Goal: Information Seeking & Learning: Compare options

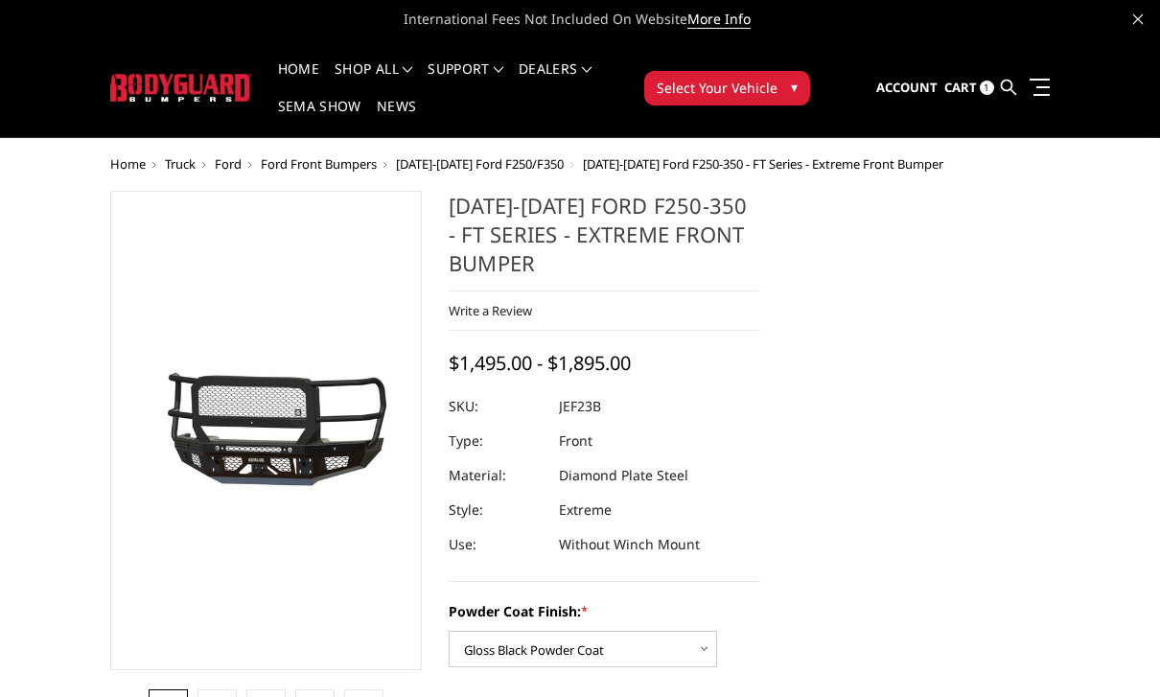
select select "3264"
select select "3266"
select select "3268"
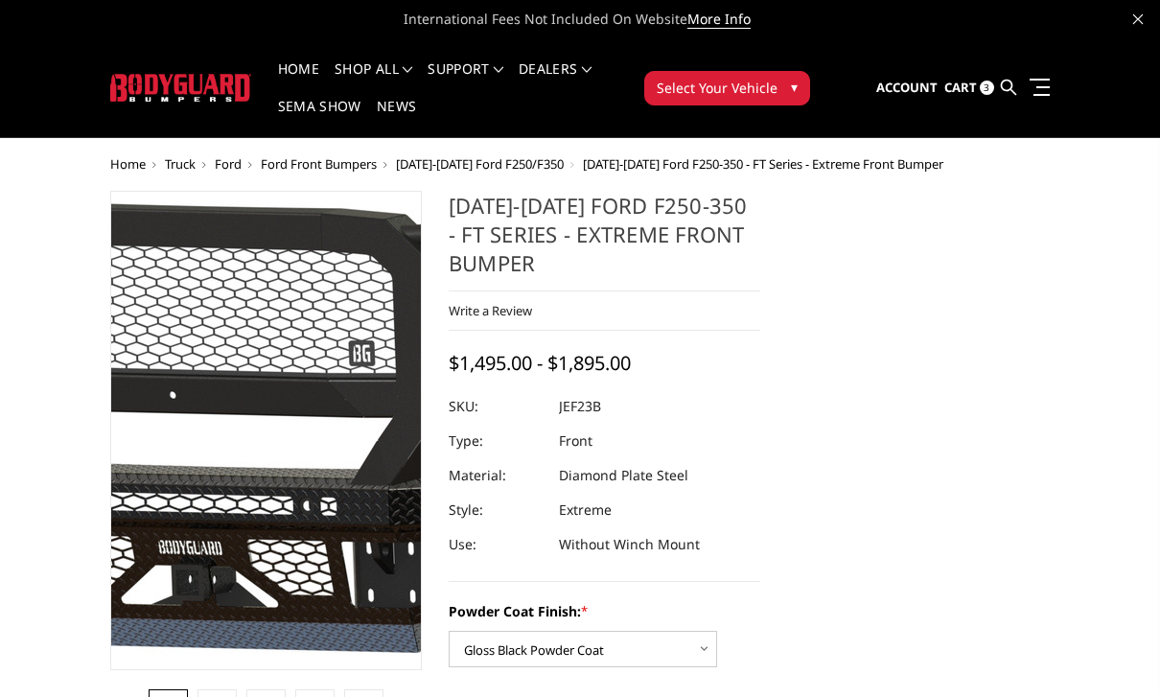
click at [278, 452] on img at bounding box center [230, 427] width 1227 height 574
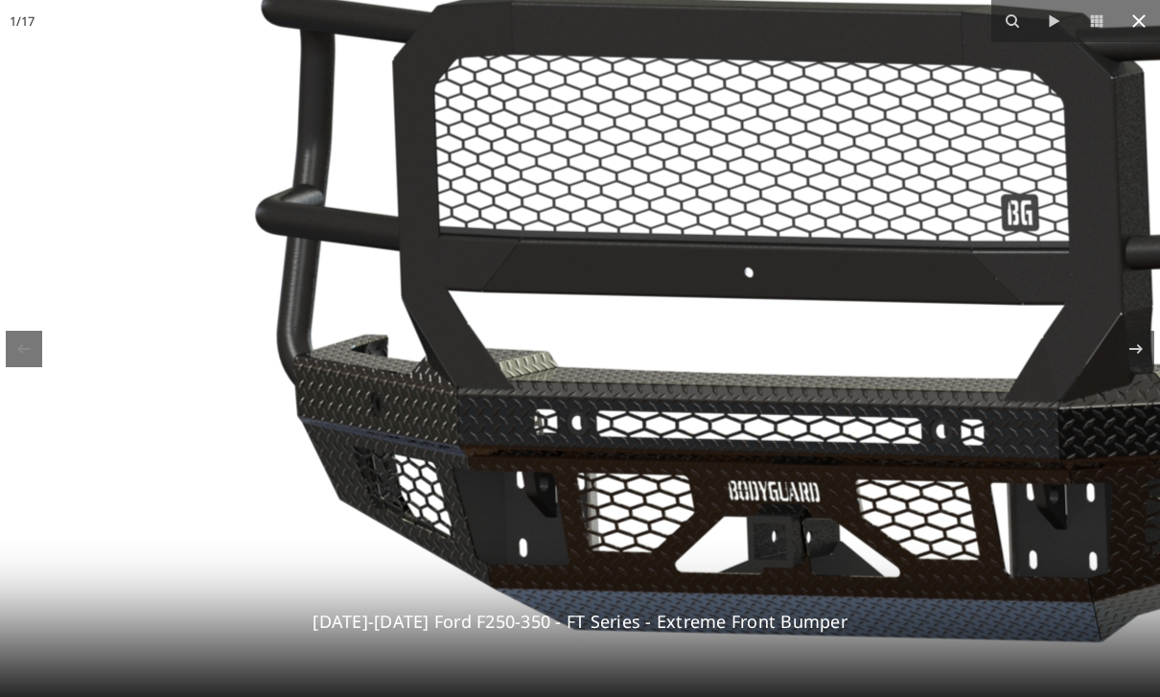
click at [1141, 23] on icon at bounding box center [1138, 20] width 13 height 13
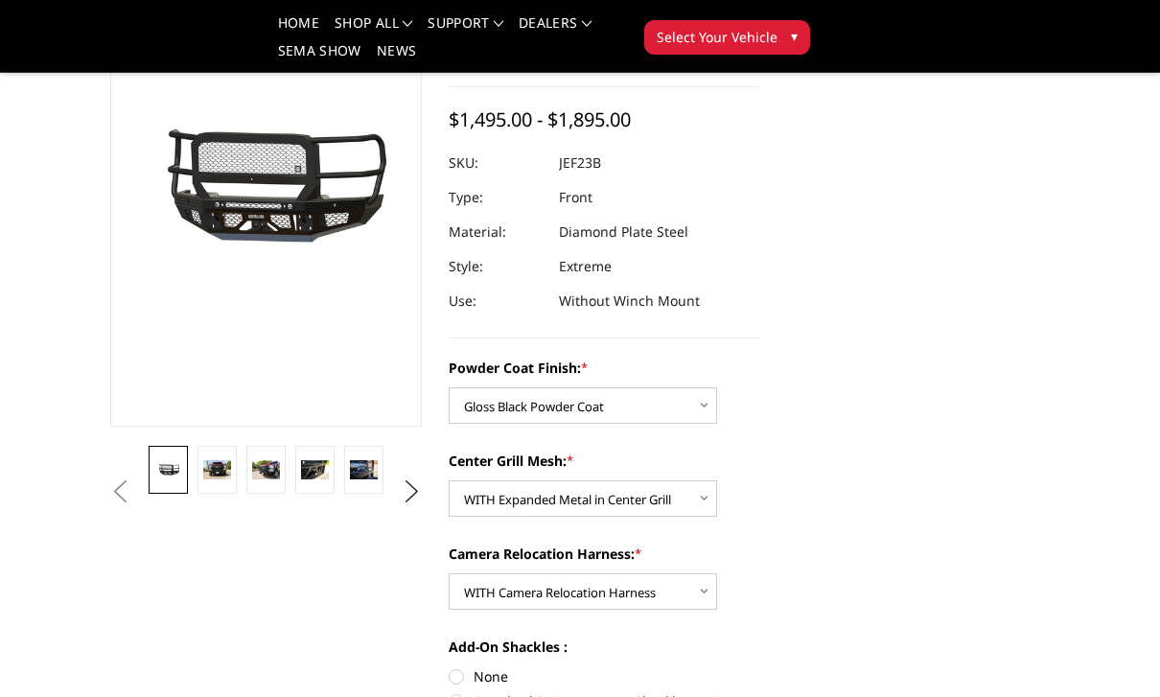
scroll to position [194, 0]
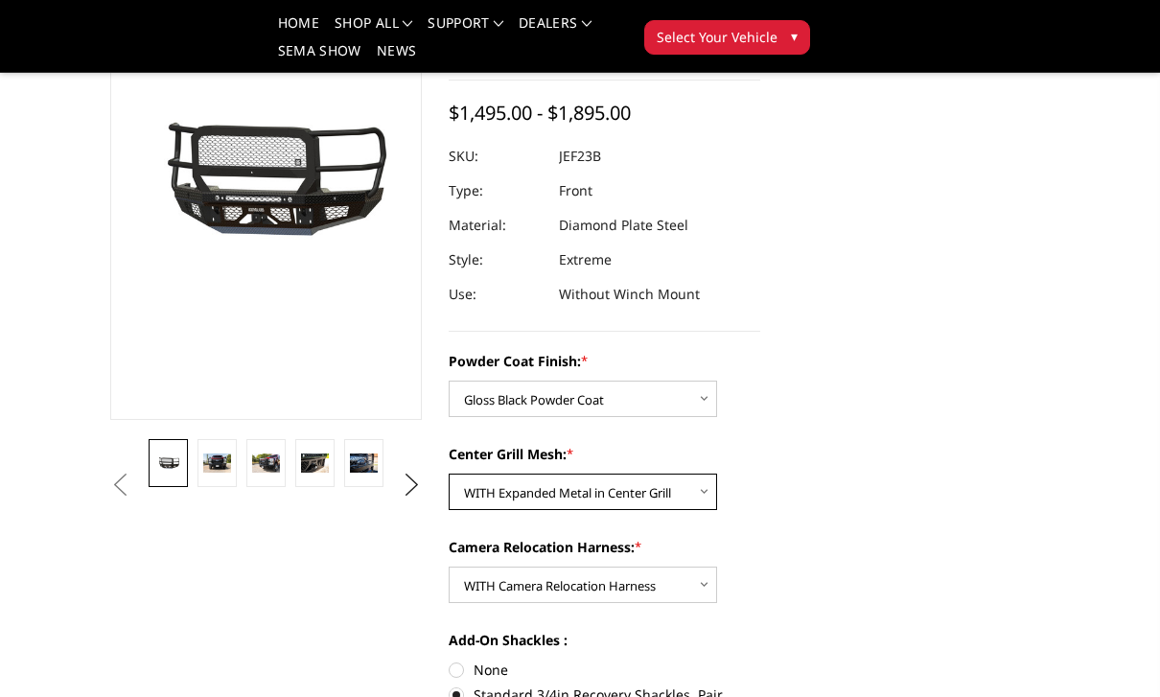
click at [710, 497] on select "Choose Options WITH Expanded Metal in Center Grill WITHOUT Expanded Metal in Ce…" at bounding box center [583, 492] width 268 height 36
select select "3267"
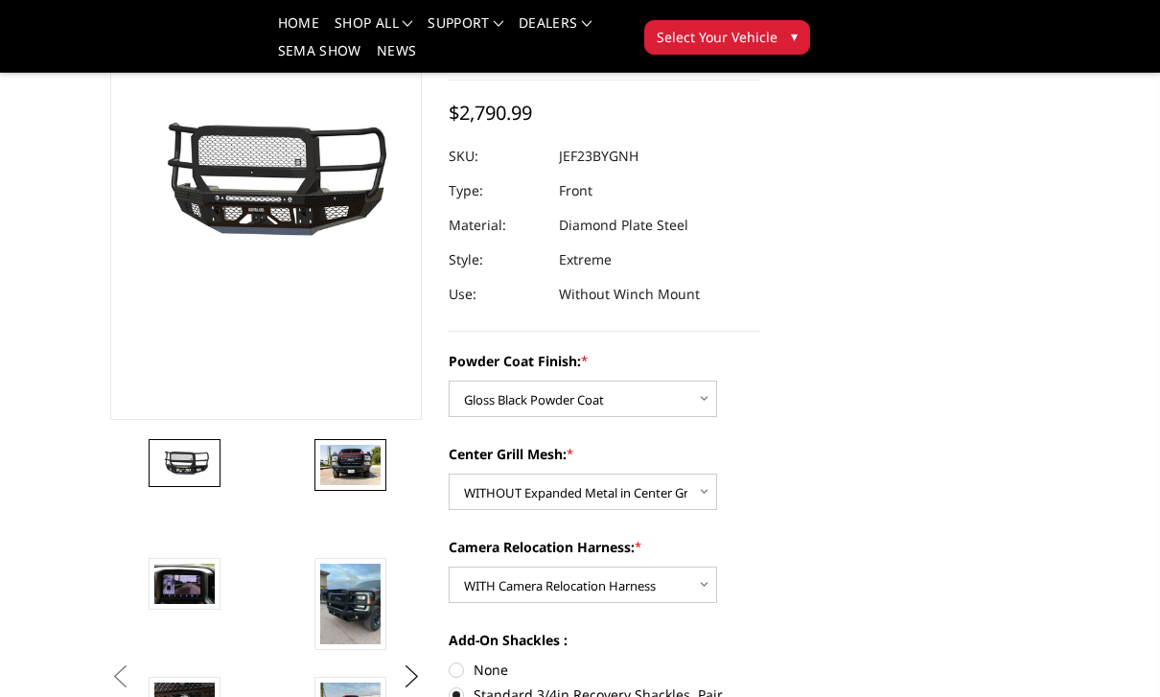
click at [345, 465] on img at bounding box center [350, 465] width 60 height 40
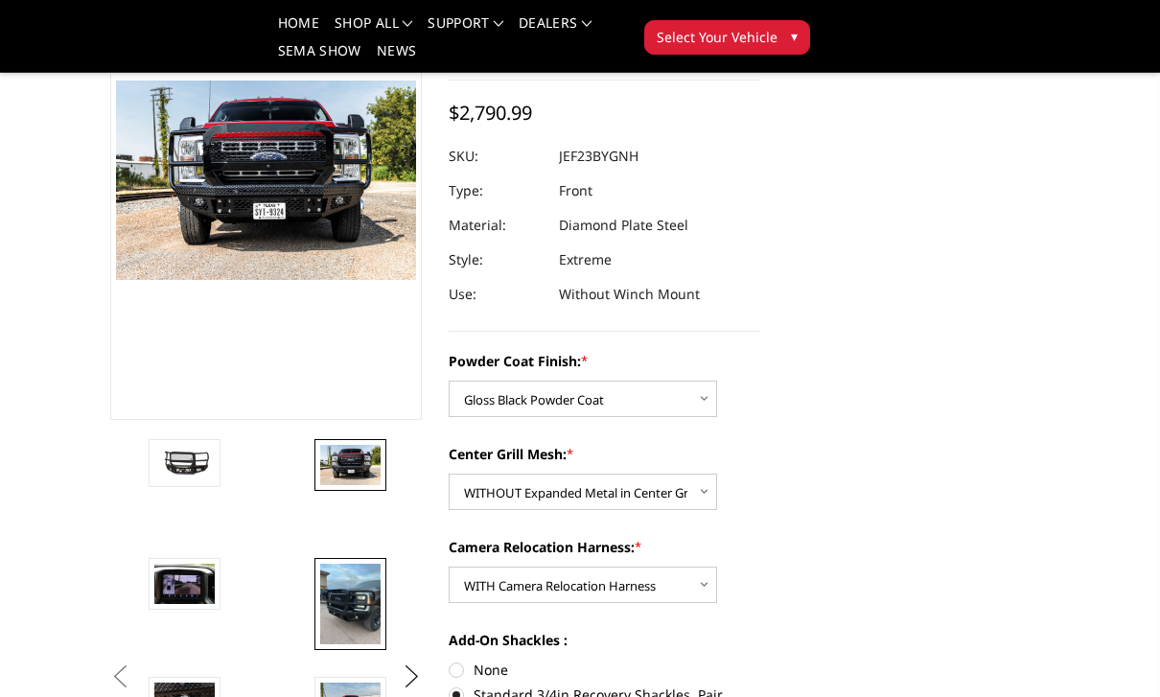
click at [359, 609] on img at bounding box center [350, 604] width 60 height 81
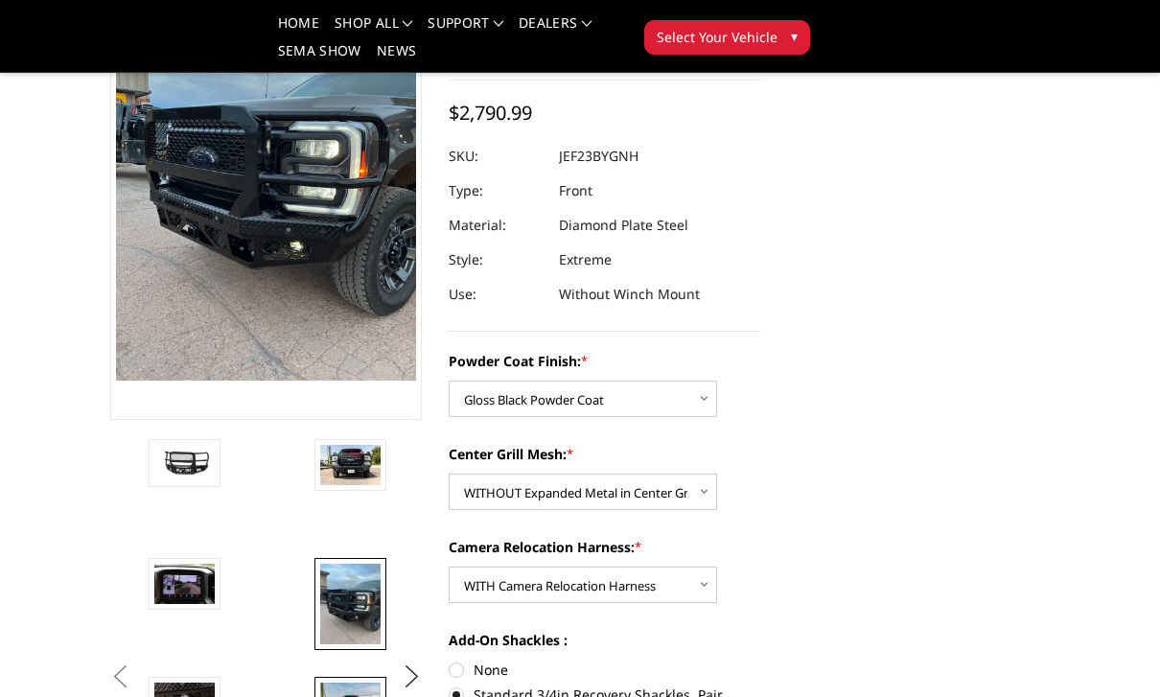
click at [364, 696] on img at bounding box center [350, 703] width 60 height 40
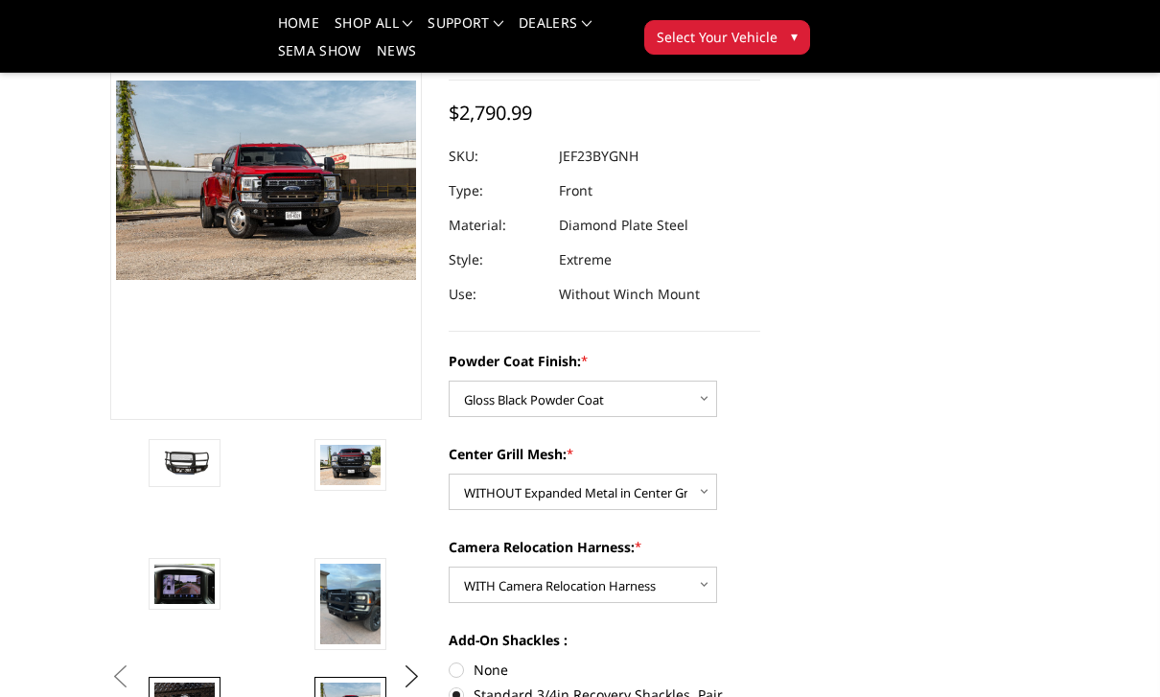
click at [172, 696] on img at bounding box center [184, 703] width 60 height 40
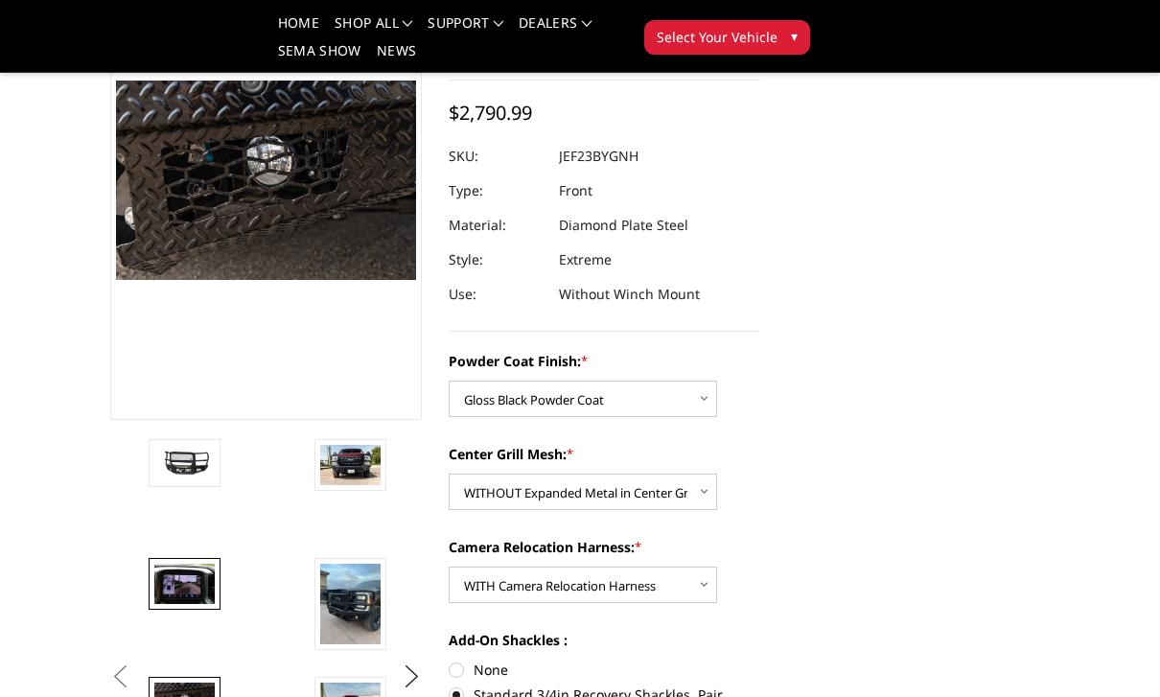
click at [175, 575] on img at bounding box center [184, 584] width 60 height 40
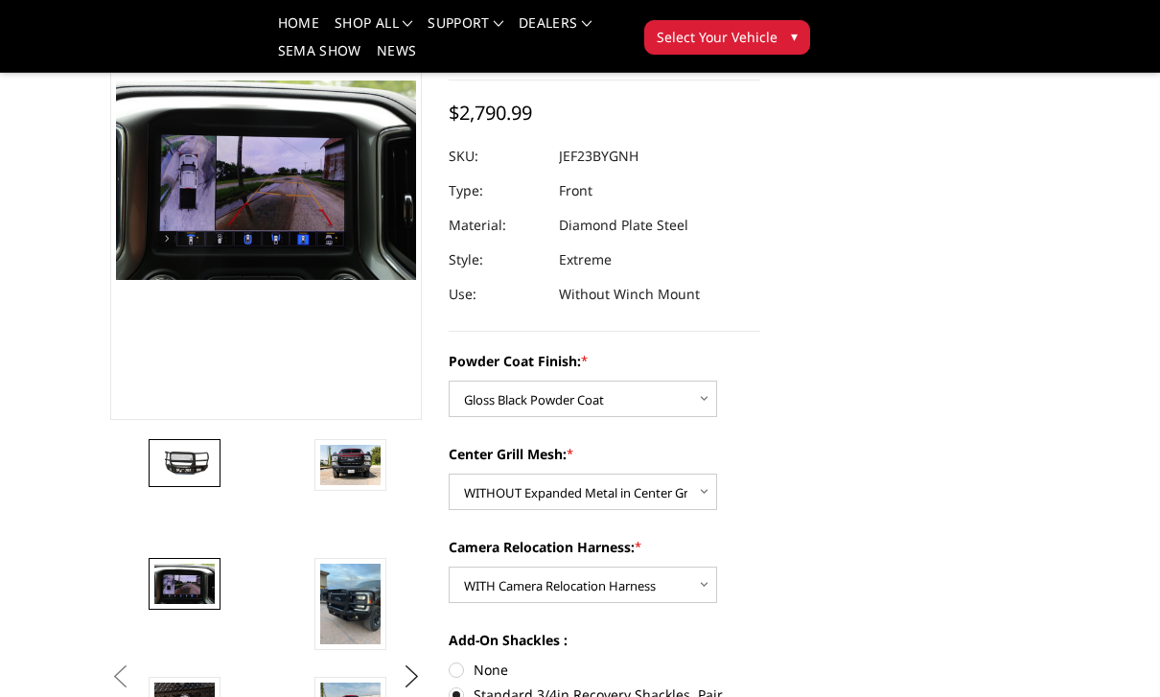
click at [175, 469] on img at bounding box center [184, 463] width 60 height 28
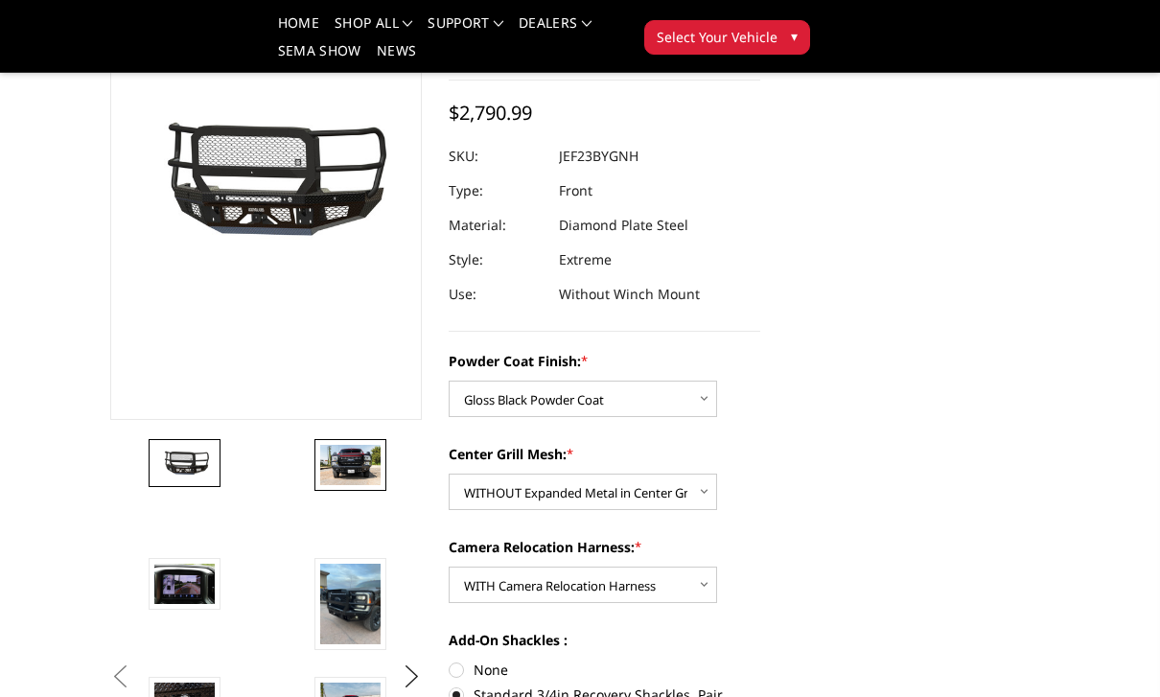
click at [346, 470] on img at bounding box center [350, 465] width 60 height 40
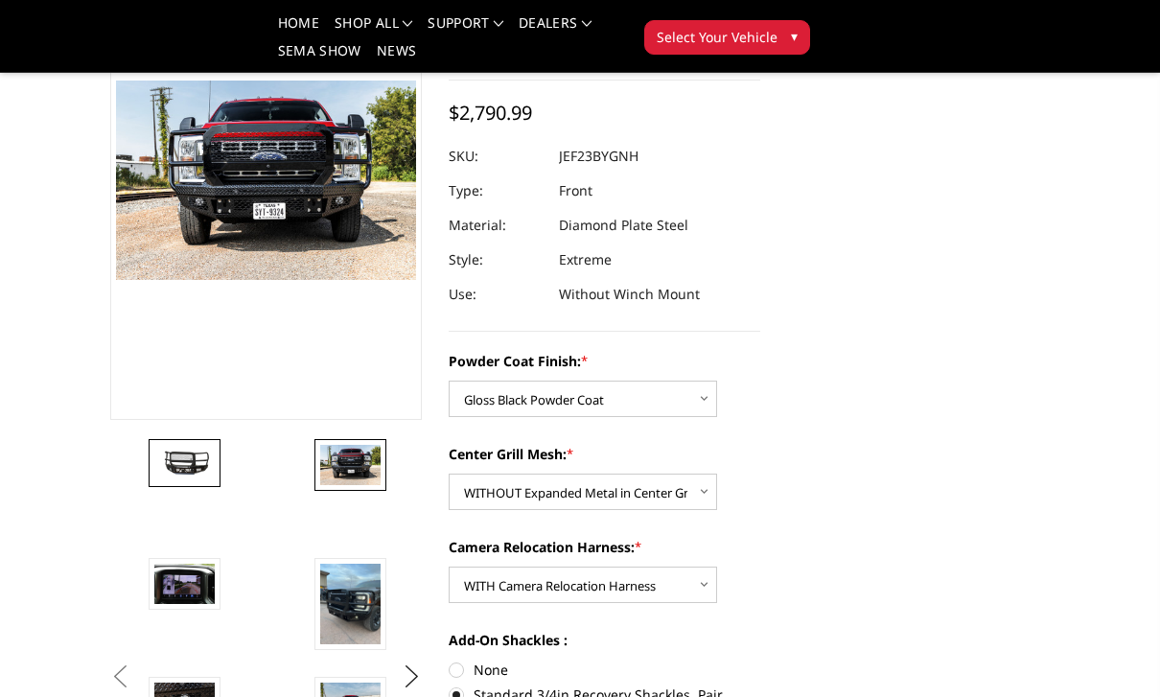
click at [154, 474] on img at bounding box center [184, 463] width 60 height 28
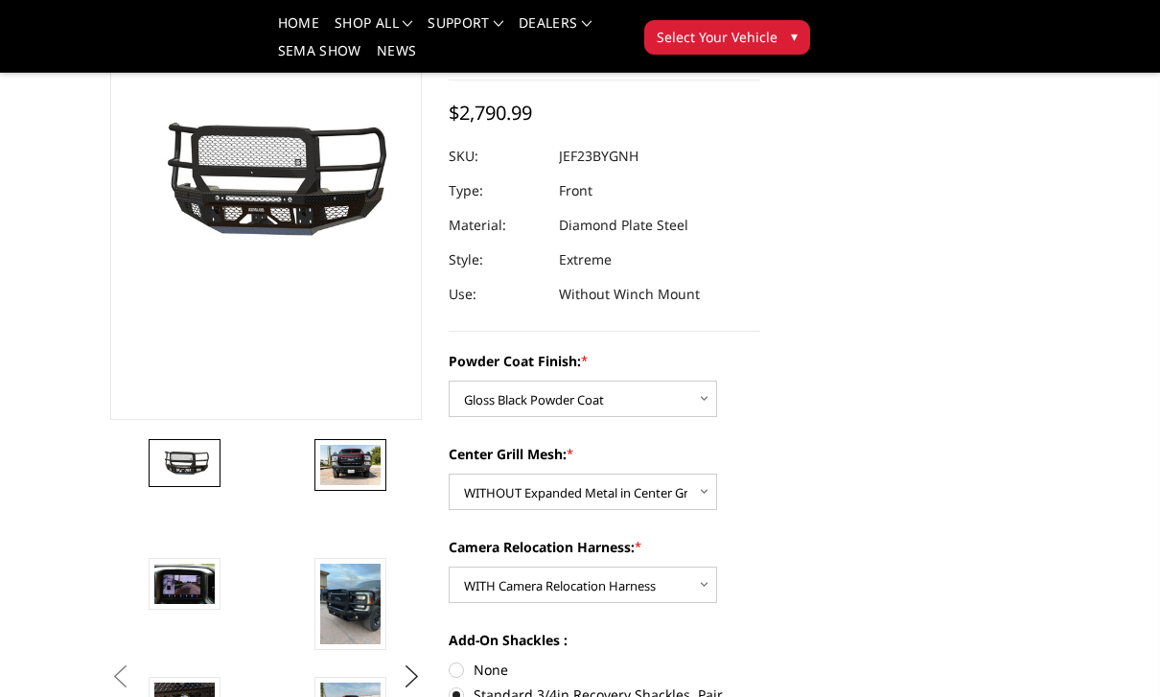
click at [338, 454] on img at bounding box center [350, 465] width 60 height 40
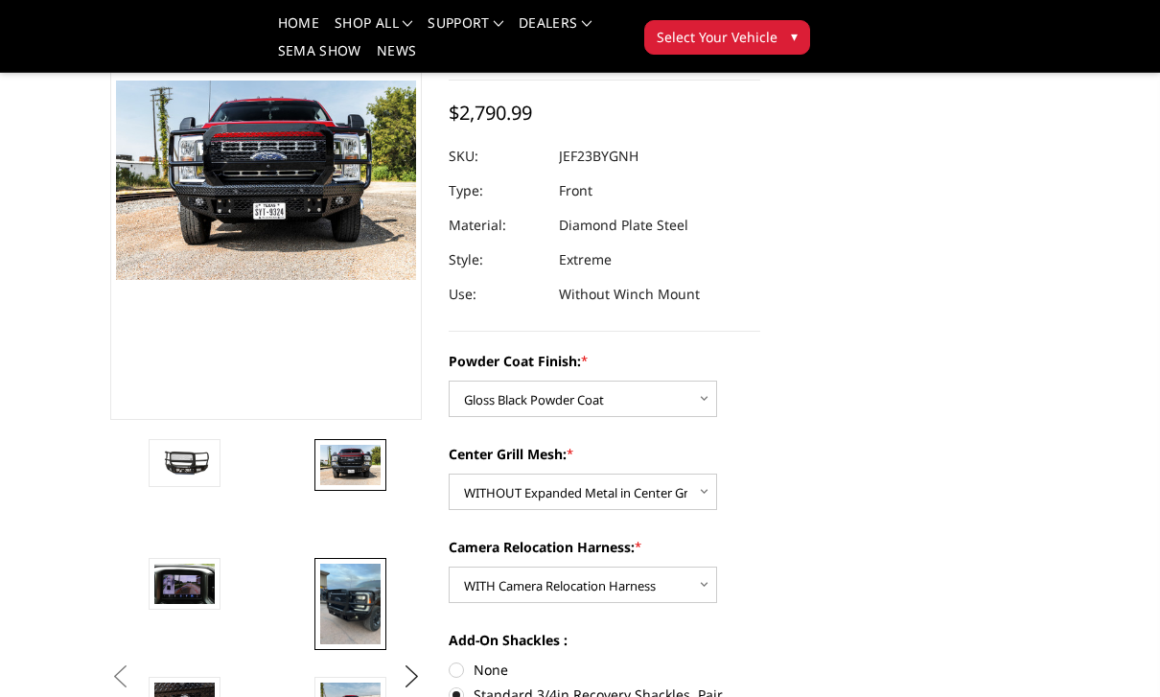
click at [348, 598] on img at bounding box center [350, 604] width 60 height 81
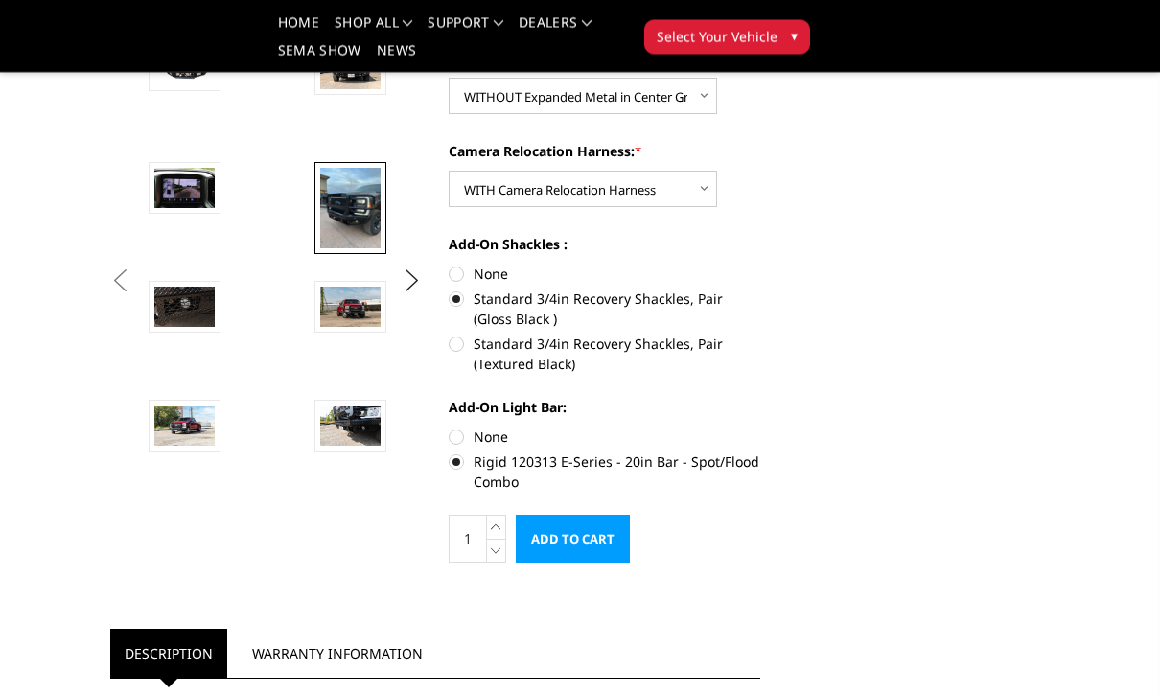
scroll to position [578, 0]
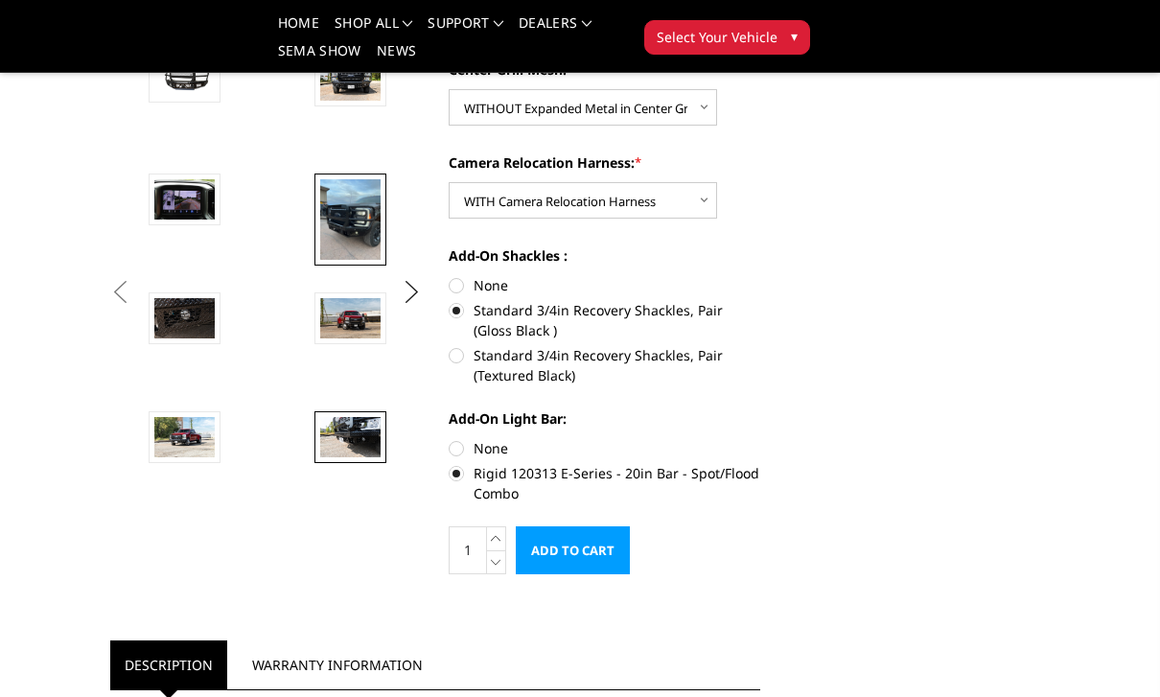
click at [348, 437] on img at bounding box center [350, 437] width 60 height 40
click at [169, 439] on img at bounding box center [184, 437] width 60 height 40
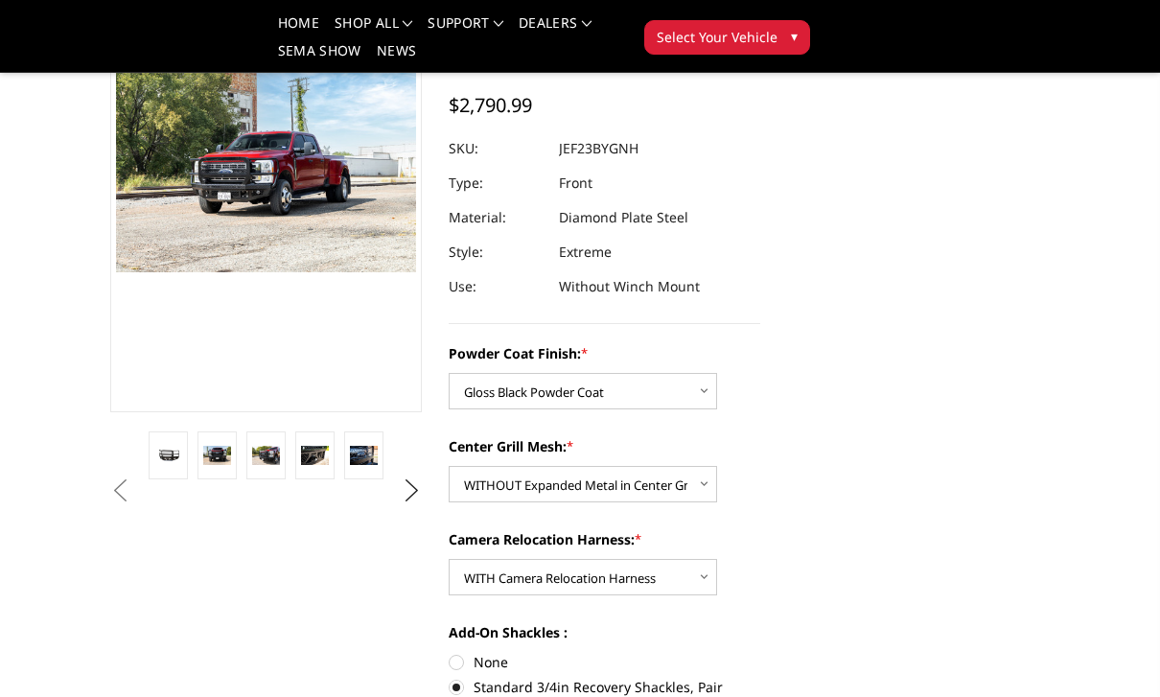
scroll to position [203, 0]
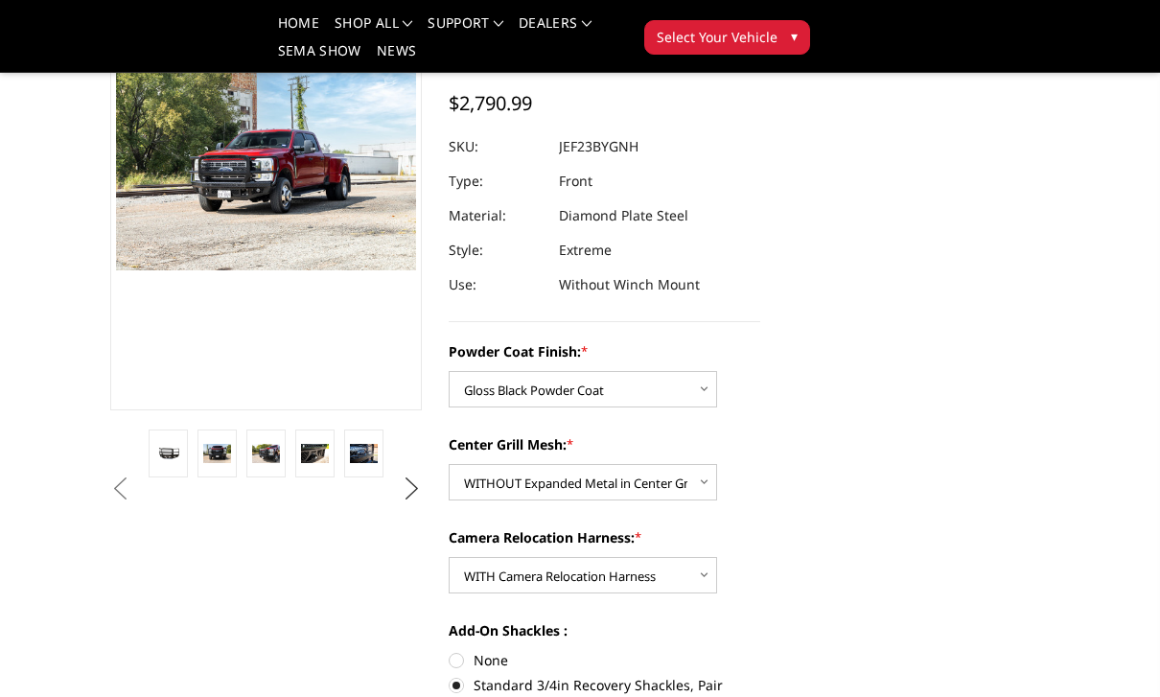
click at [422, 486] on button "Next" at bounding box center [412, 489] width 29 height 29
click at [356, 456] on img at bounding box center [364, 453] width 28 height 18
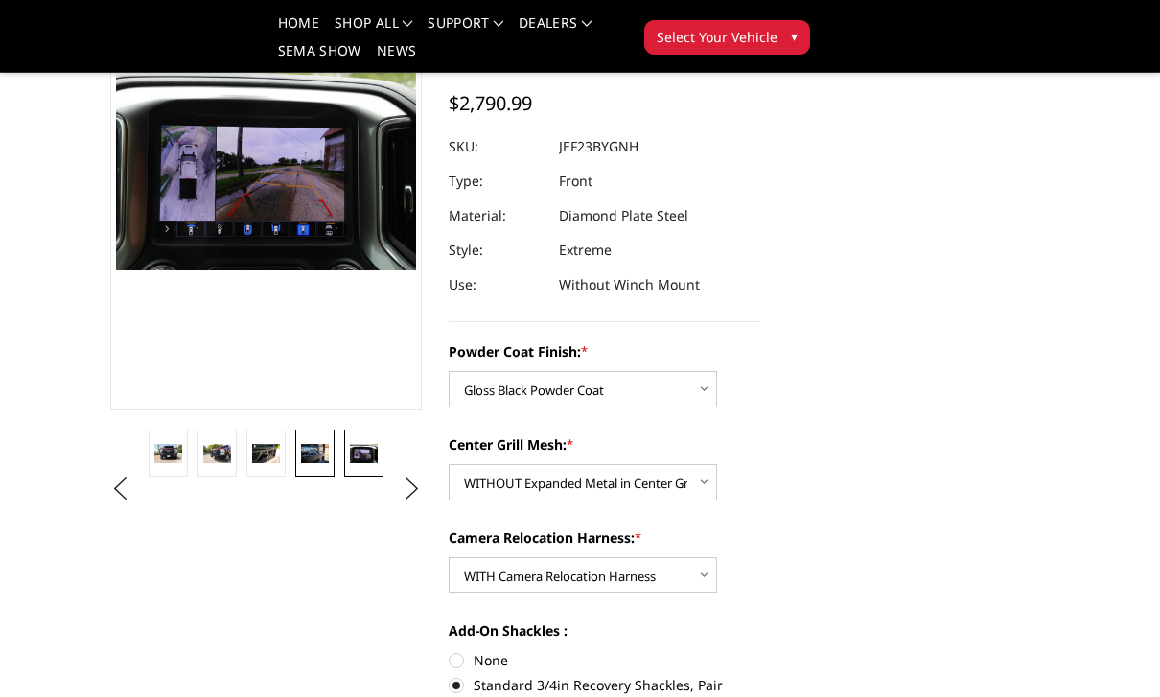
click at [314, 458] on img at bounding box center [315, 453] width 28 height 18
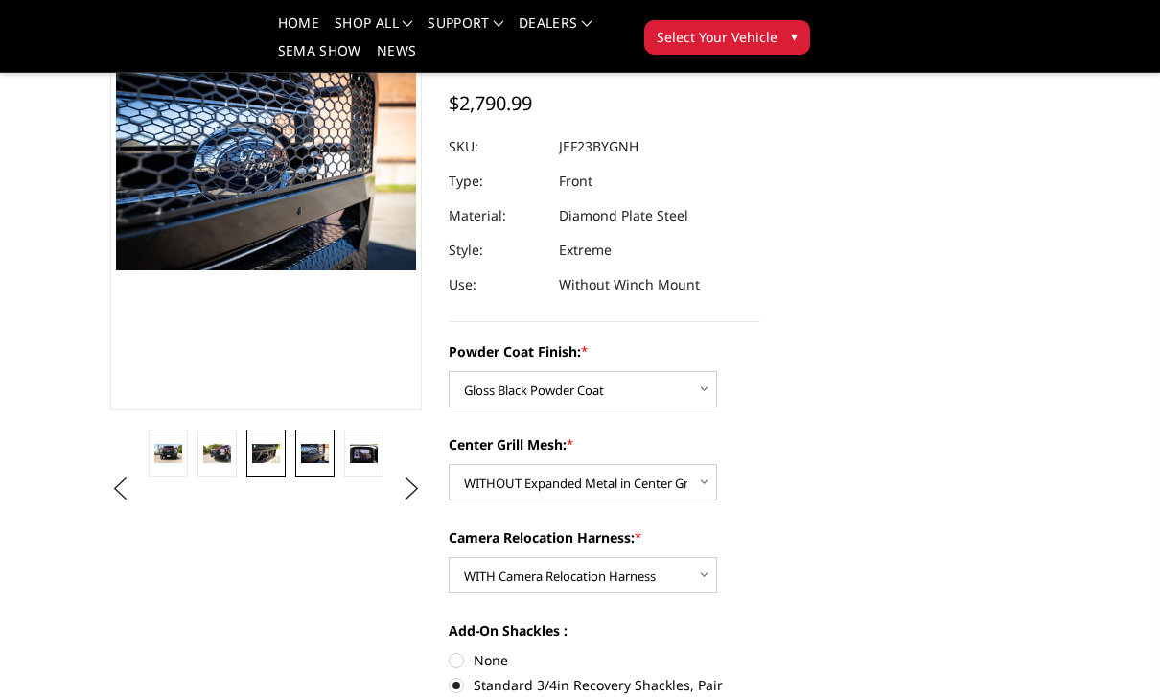
click at [264, 452] on img at bounding box center [266, 453] width 28 height 18
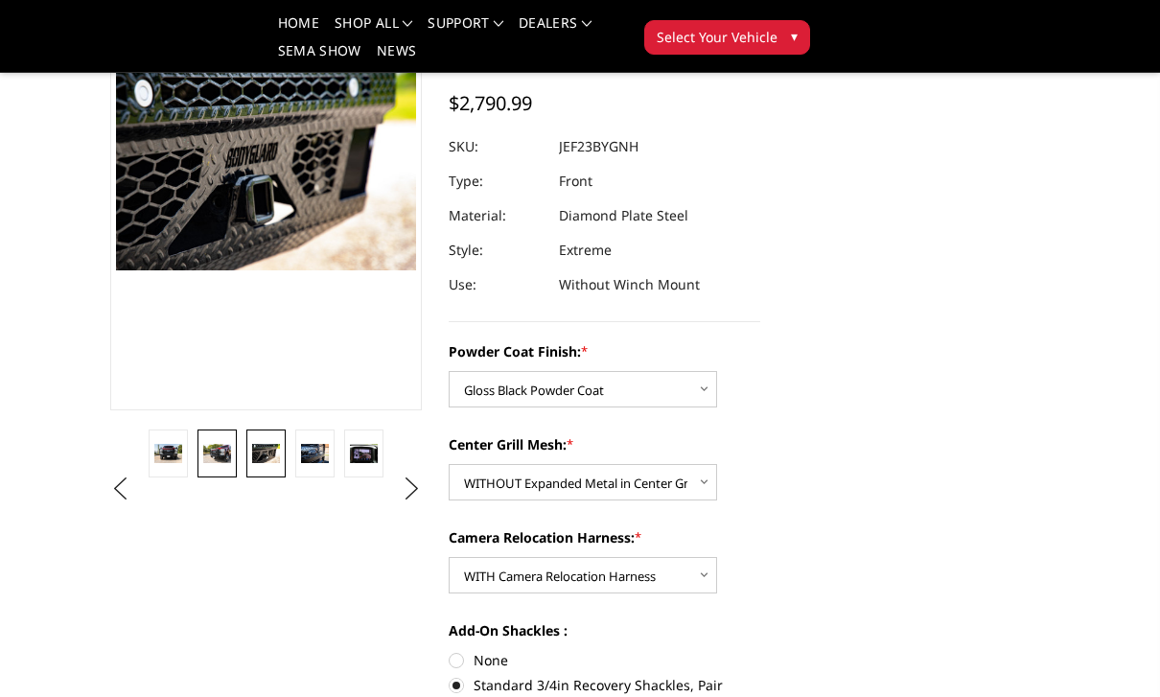
click at [220, 452] on img at bounding box center [217, 453] width 28 height 18
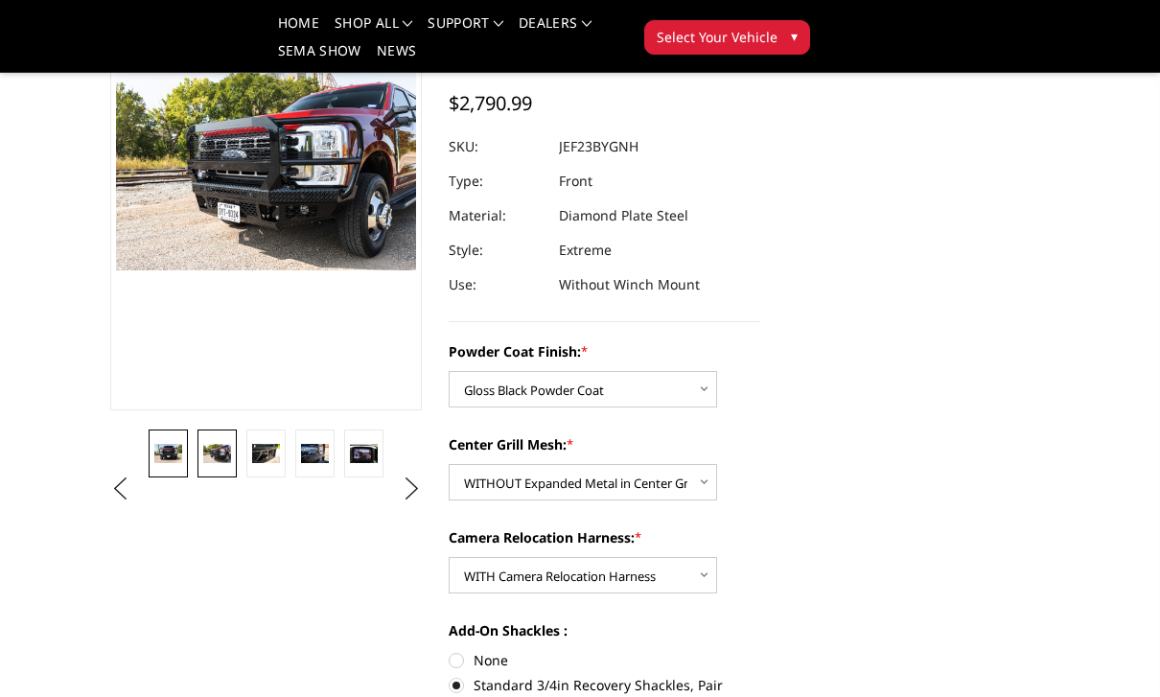
click at [171, 449] on img at bounding box center [168, 453] width 28 height 18
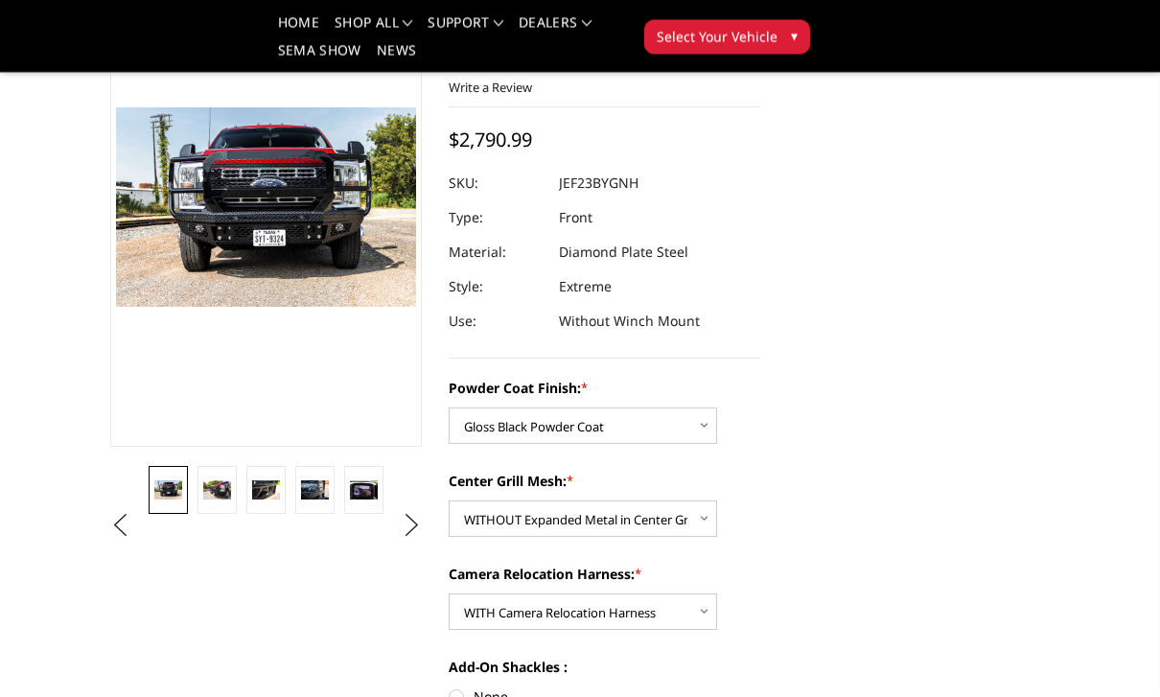
scroll to position [167, 0]
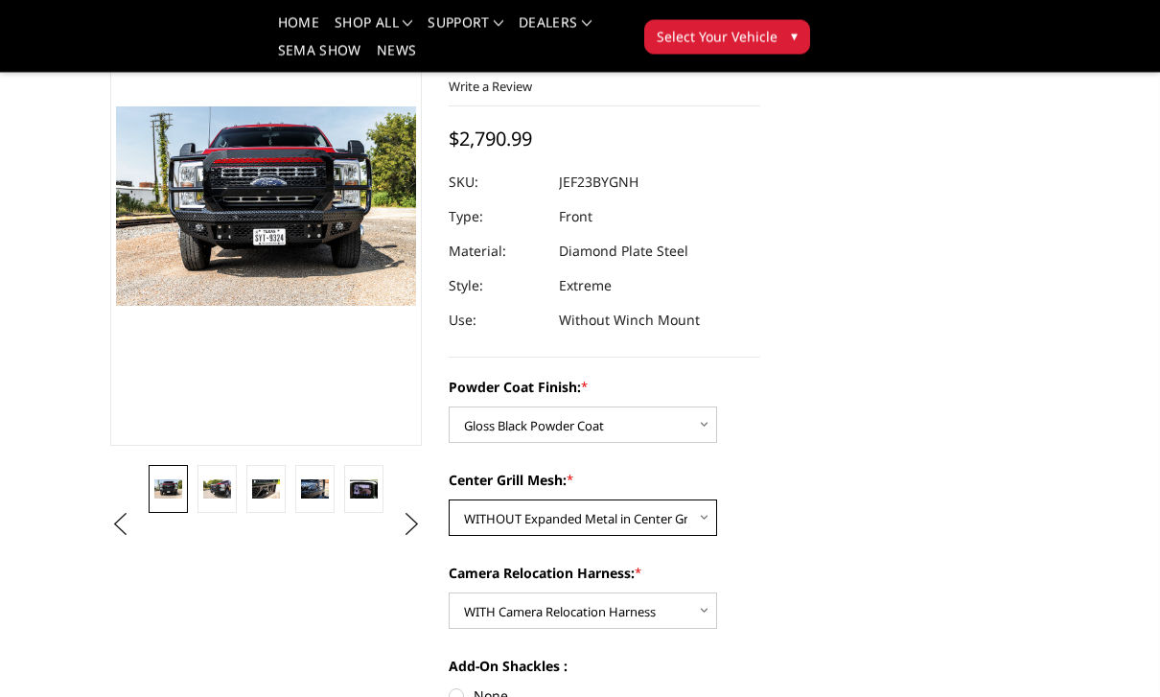
click at [626, 515] on select "Choose Options WITH Expanded Metal in Center Grill WITHOUT Expanded Metal in Ce…" at bounding box center [583, 519] width 268 height 36
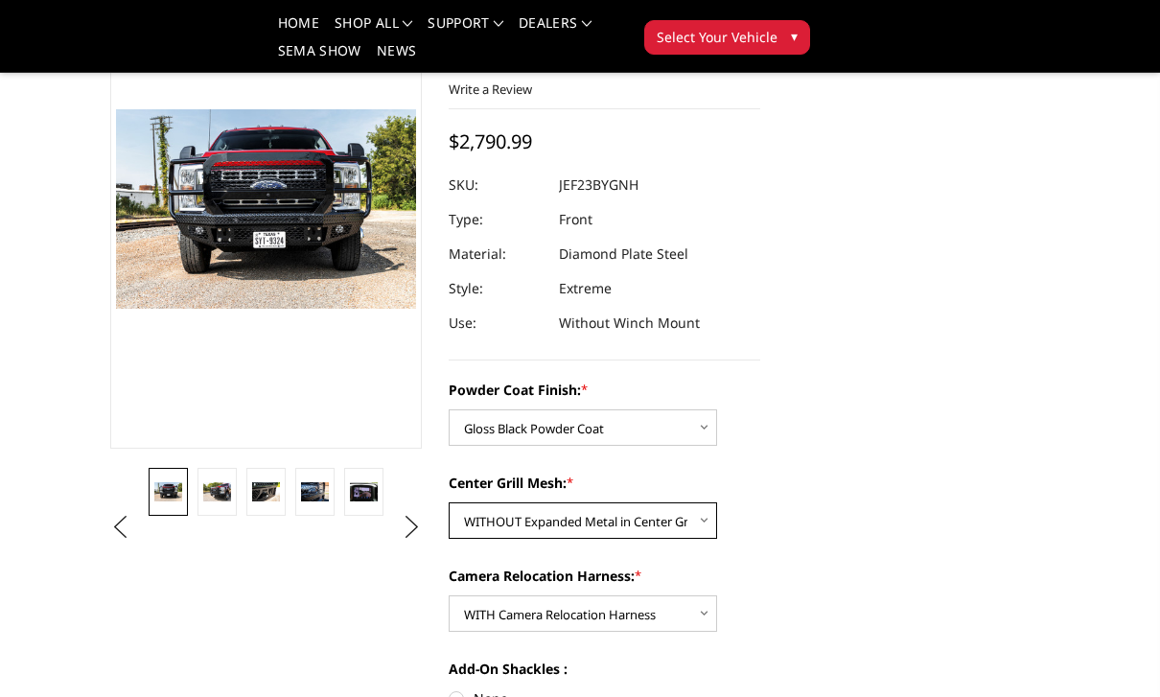
scroll to position [0, 0]
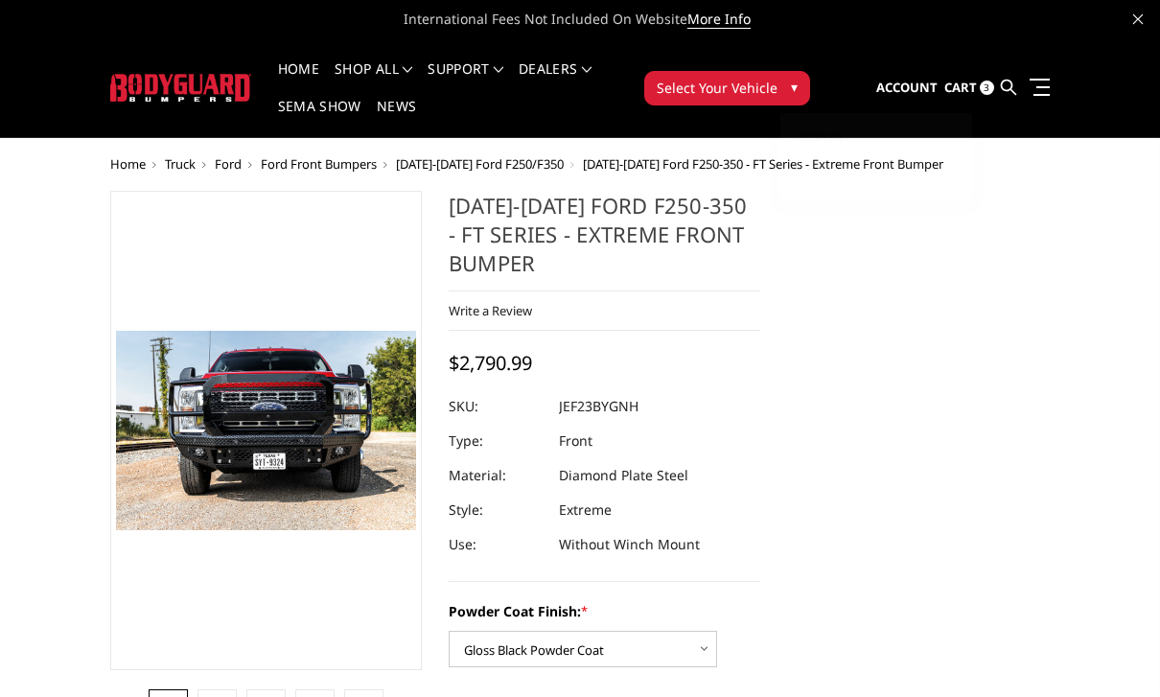
click at [221, 171] on span "Ford" at bounding box center [228, 163] width 27 height 17
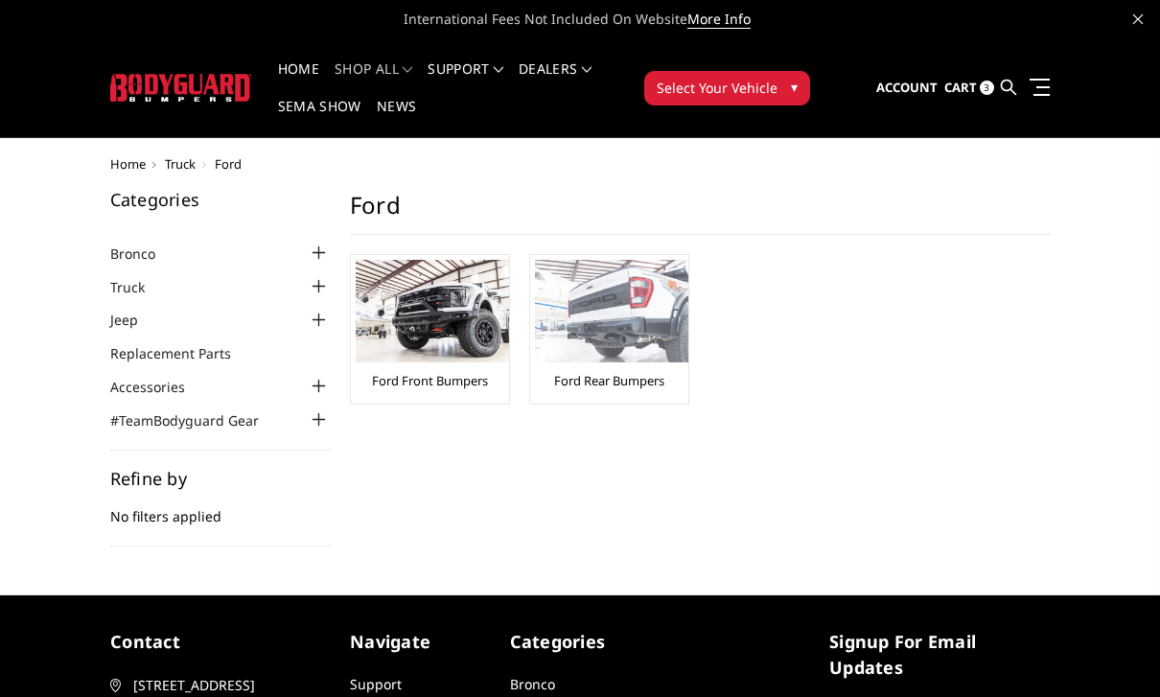
click at [617, 332] on img at bounding box center [611, 311] width 153 height 103
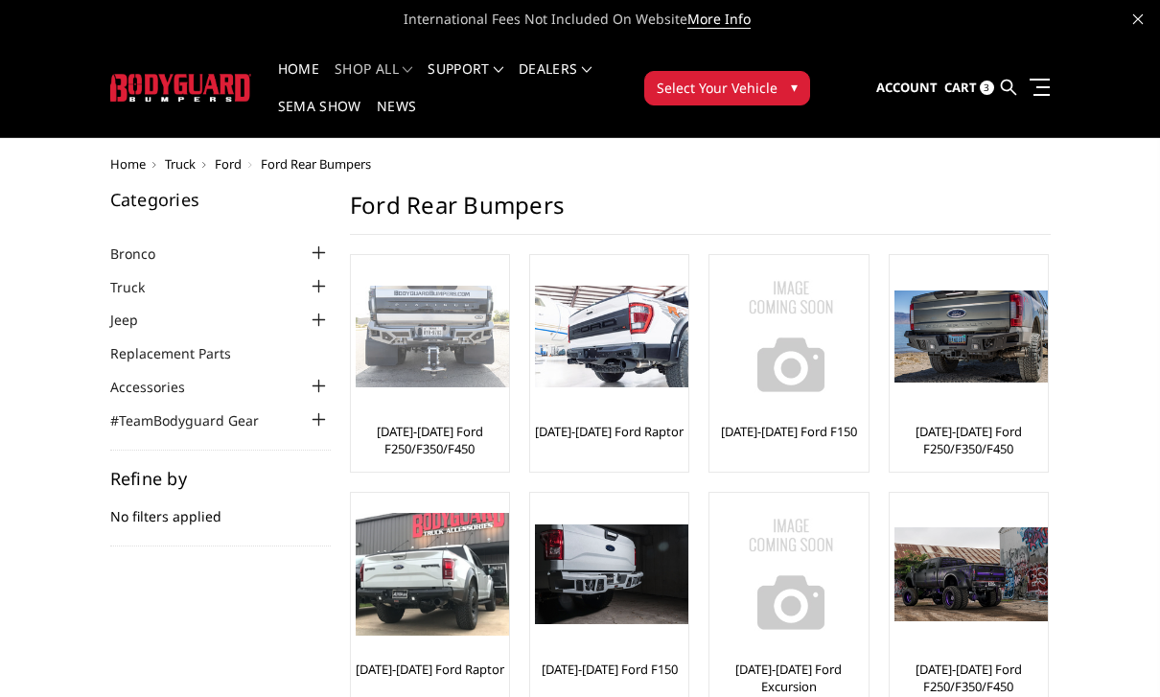
click at [432, 360] on img at bounding box center [432, 337] width 153 height 103
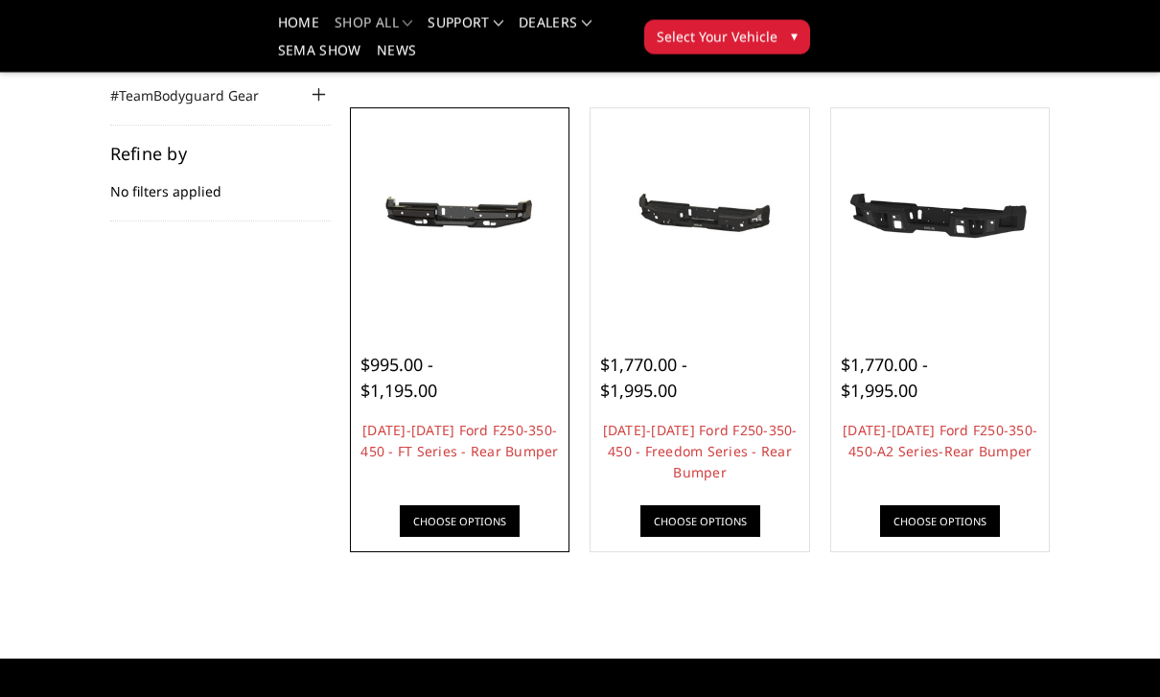
scroll to position [268, 0]
click at [444, 267] on img at bounding box center [460, 217] width 209 height 99
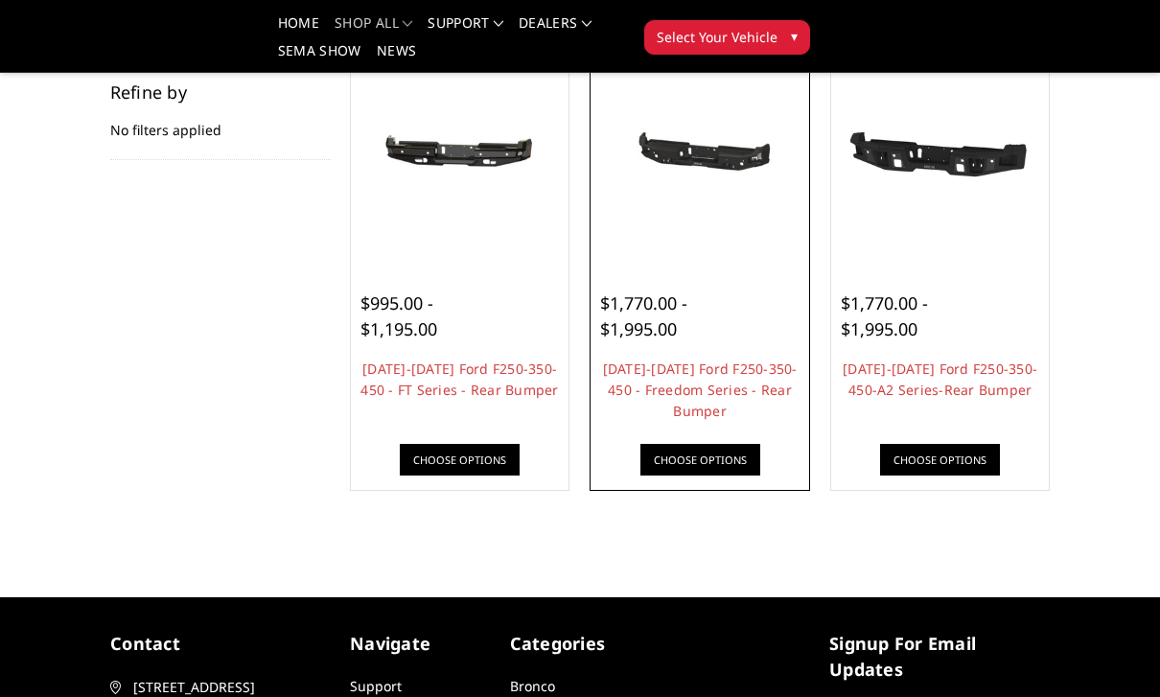
click at [734, 272] on div at bounding box center [699, 280] width 199 height 20
click at [722, 291] on div "$1,770.00 - $1,995.00" at bounding box center [699, 317] width 199 height 52
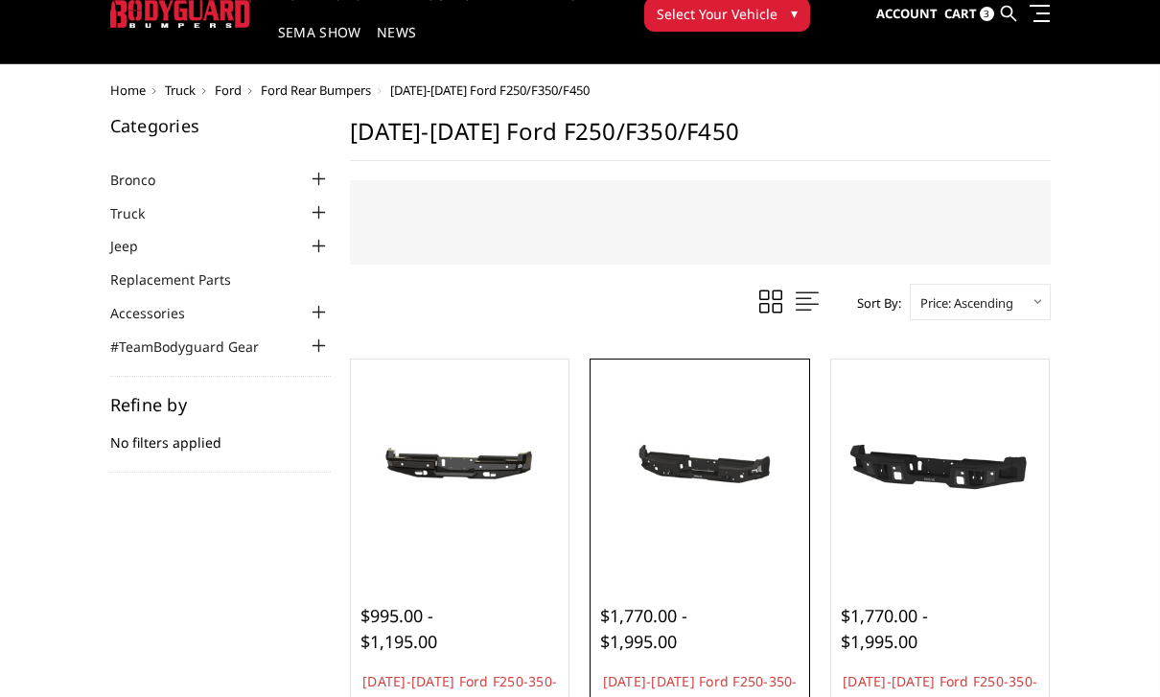
scroll to position [72, 0]
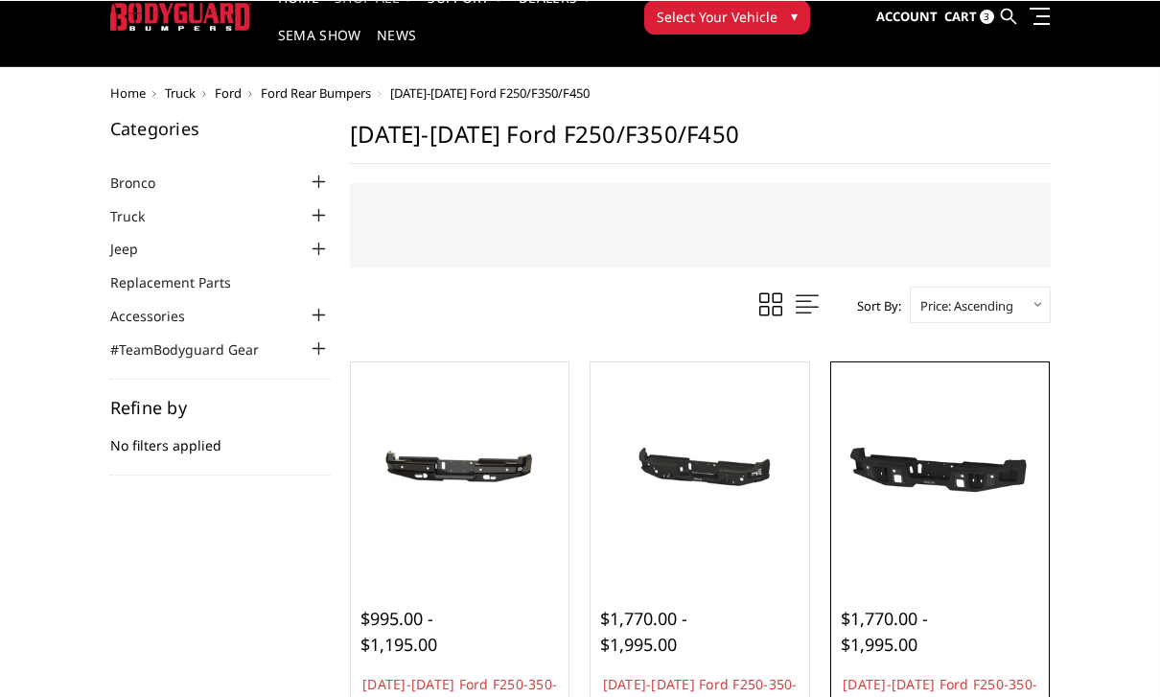
click at [955, 541] on div at bounding box center [940, 470] width 209 height 209
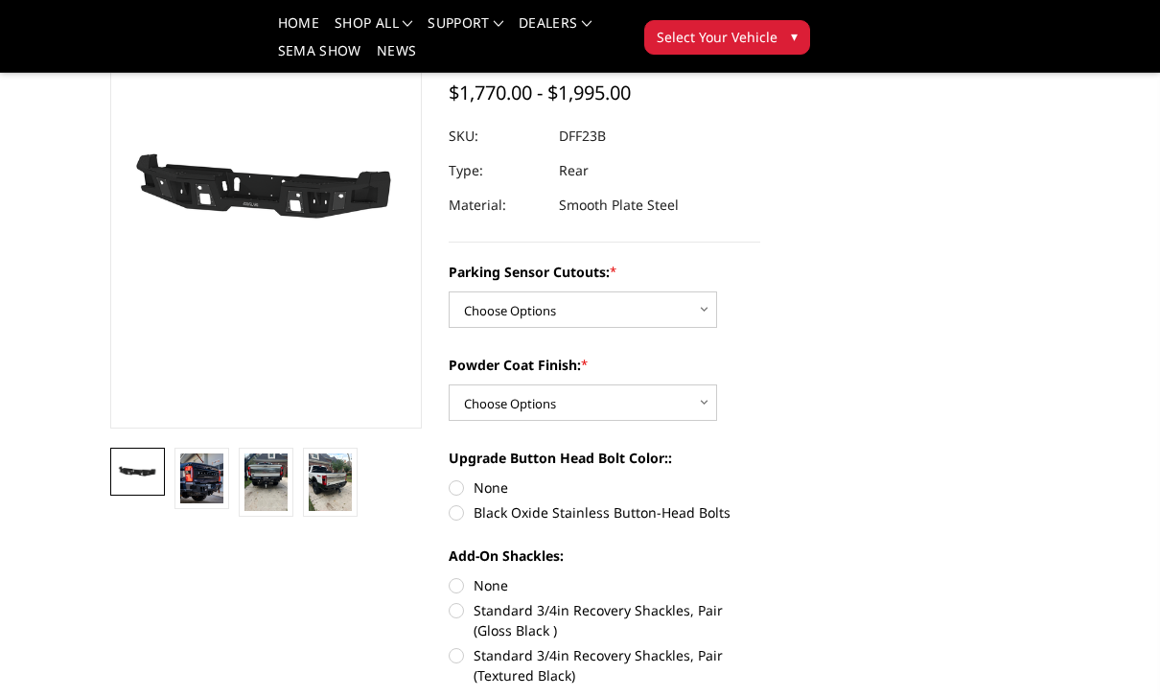
scroll to position [180, 0]
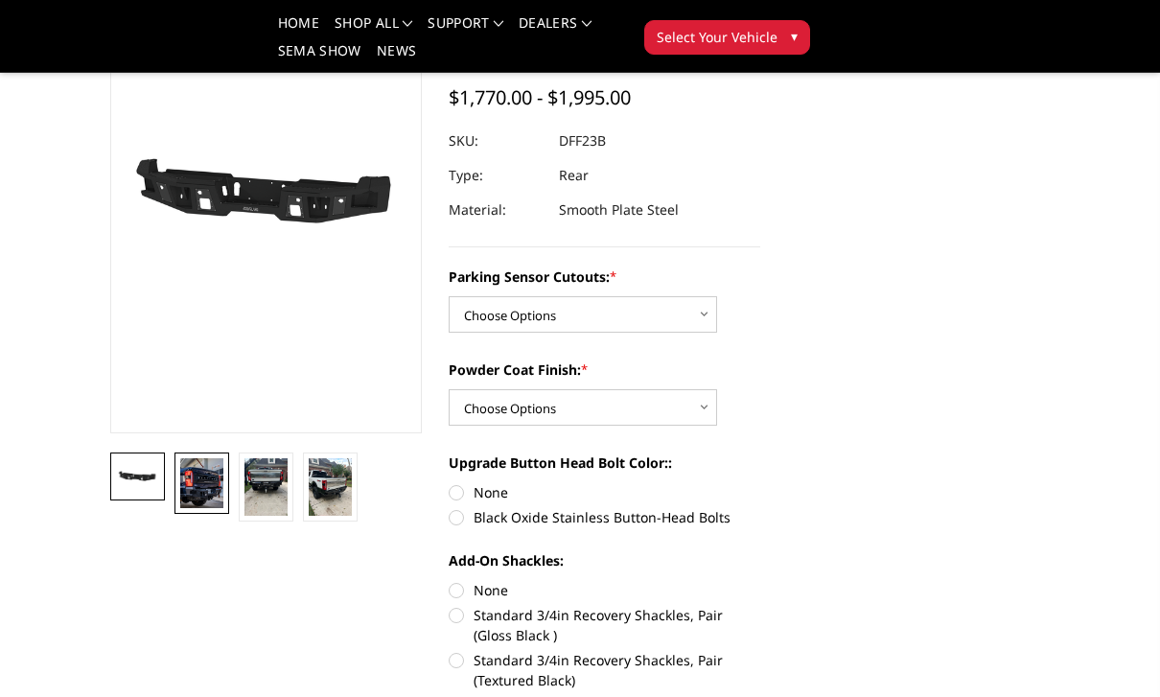
click at [199, 479] on img at bounding box center [201, 483] width 43 height 50
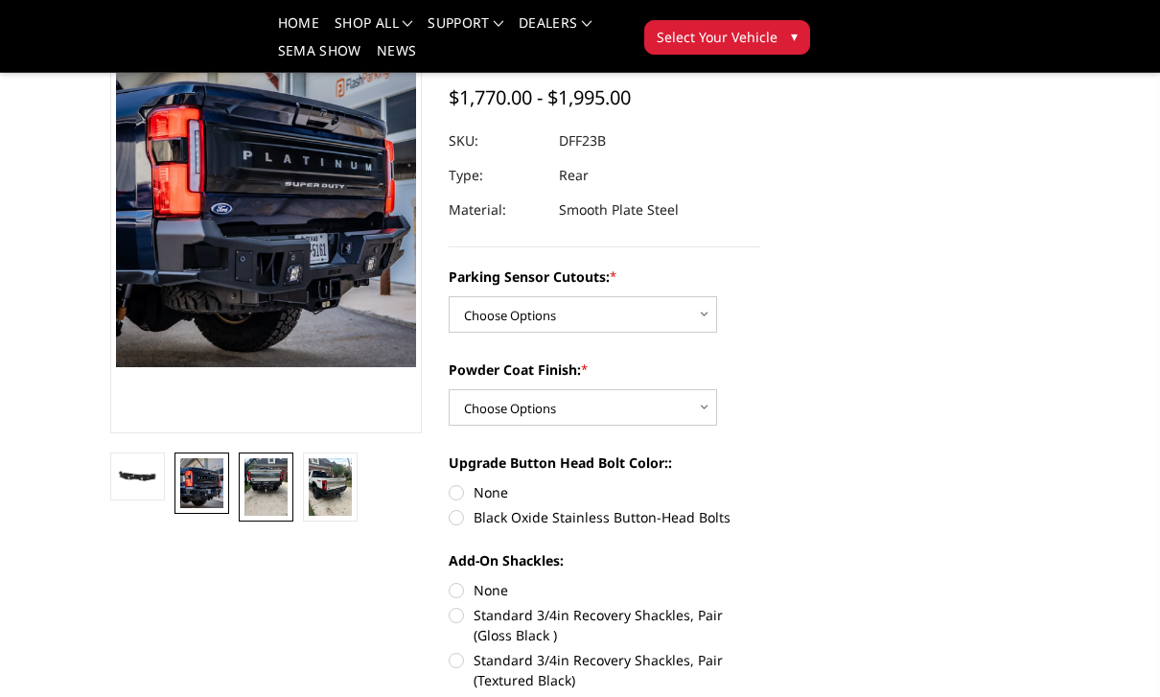
click at [267, 482] on img at bounding box center [265, 487] width 43 height 58
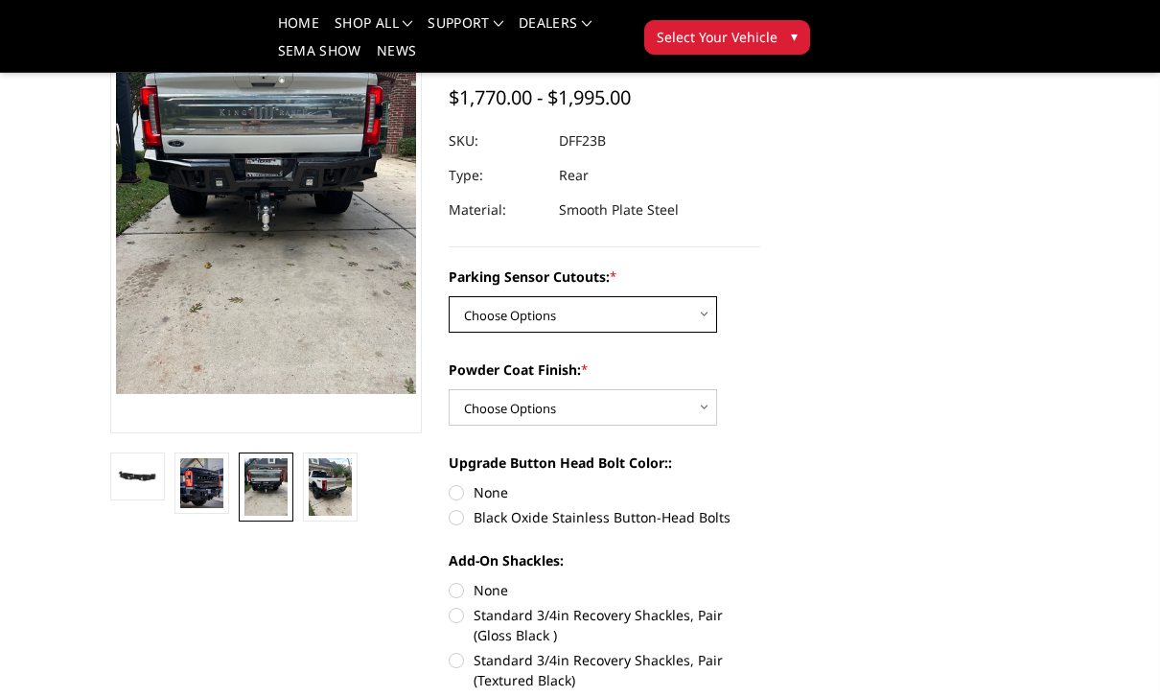
click at [715, 316] on select "Choose Options Yes-With Parking Sensor Cutouts No-Without Parking Sensor Cutouts" at bounding box center [583, 314] width 268 height 36
select select "2436"
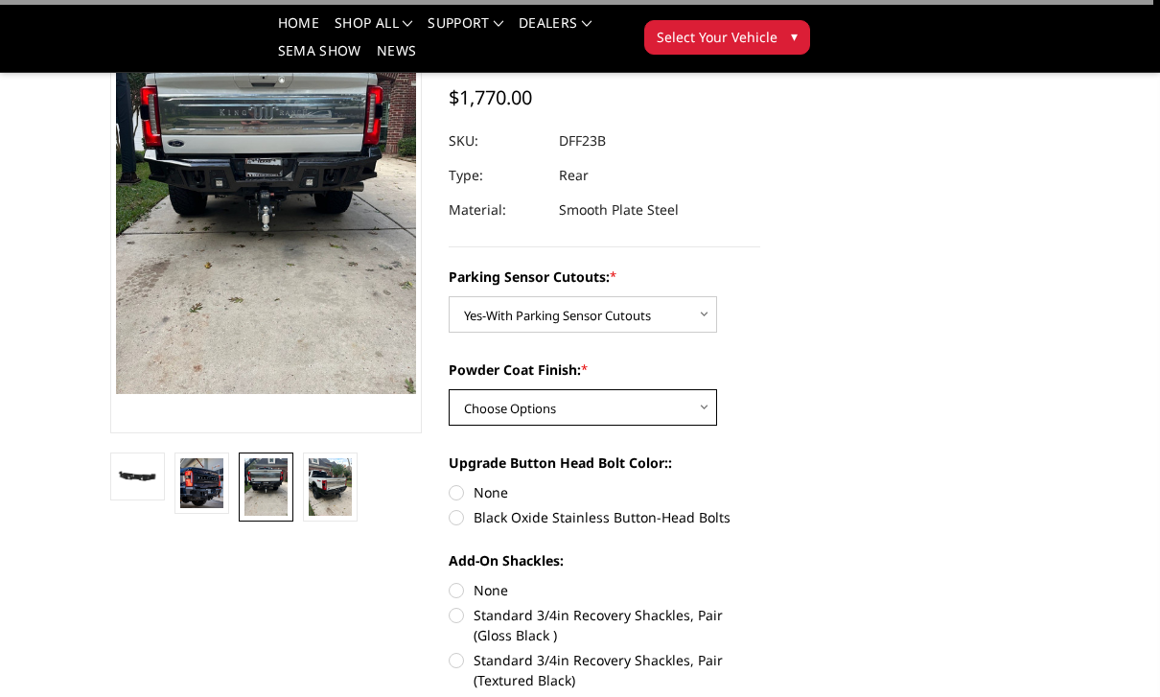
click at [679, 411] on select "Choose Options Bare Metal Textured Black Powder Coat" at bounding box center [583, 407] width 268 height 36
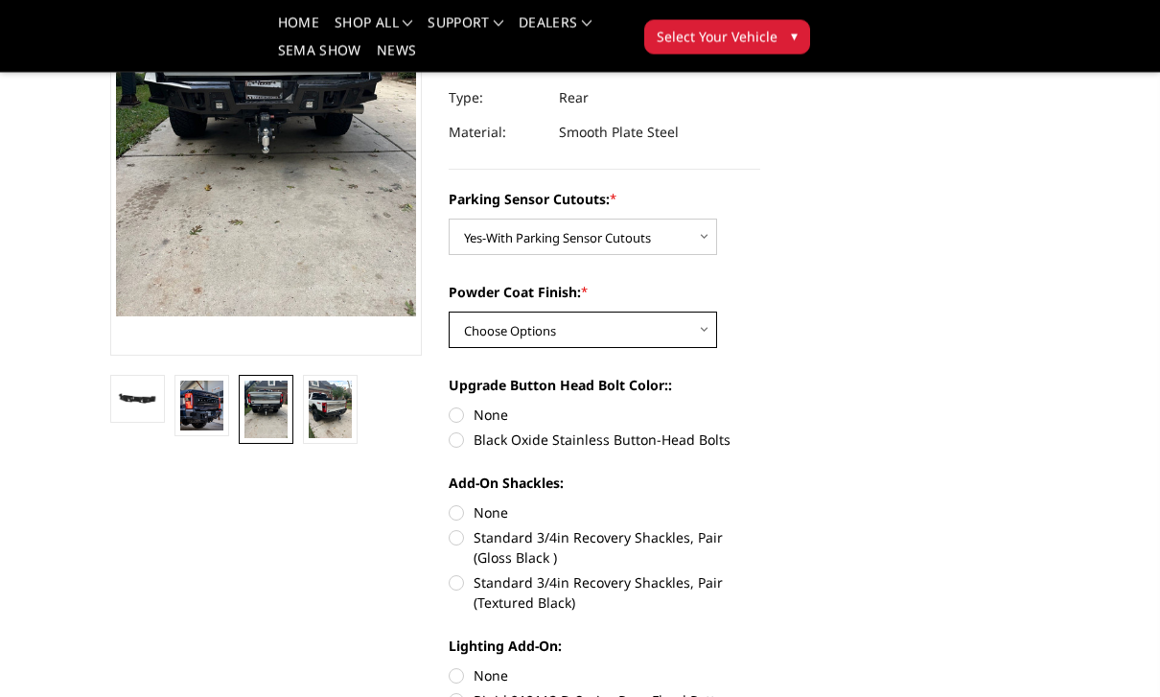
scroll to position [258, 0]
click at [727, 548] on label "Standard 3/4in Recovery Shackles, Pair (Gloss Black )" at bounding box center [605, 547] width 312 height 40
click at [760, 503] on input "Standard 3/4in Recovery Shackles, Pair (Gloss Black )" at bounding box center [760, 502] width 1 height 1
radio input "true"
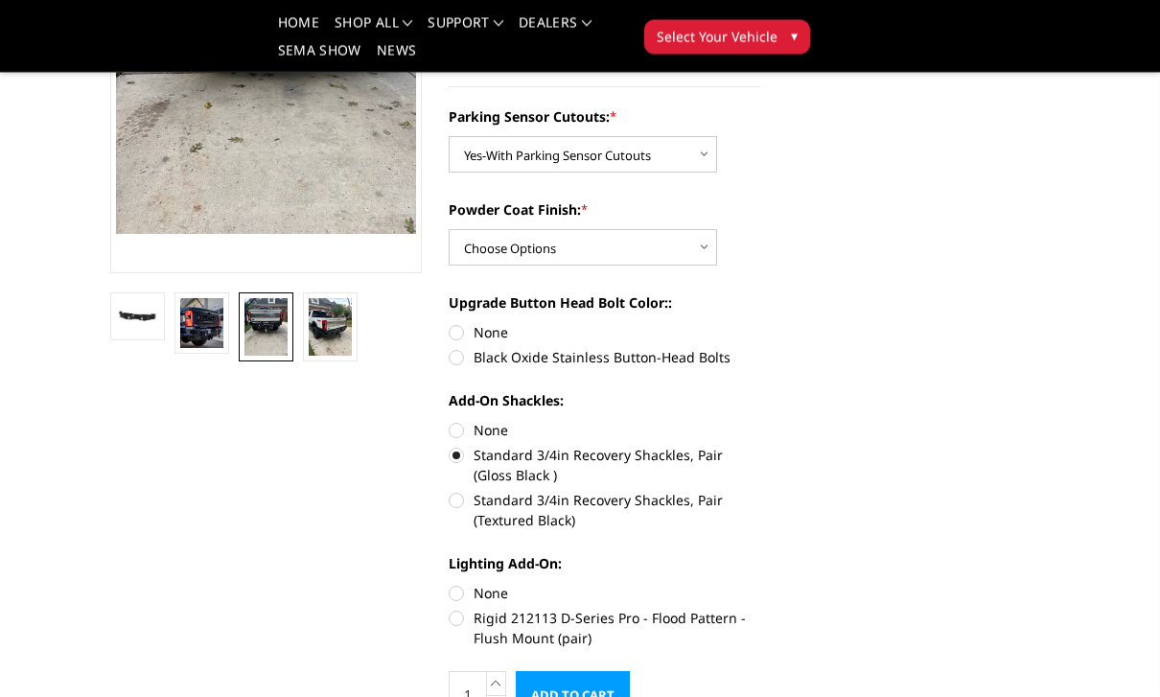
scroll to position [344, 0]
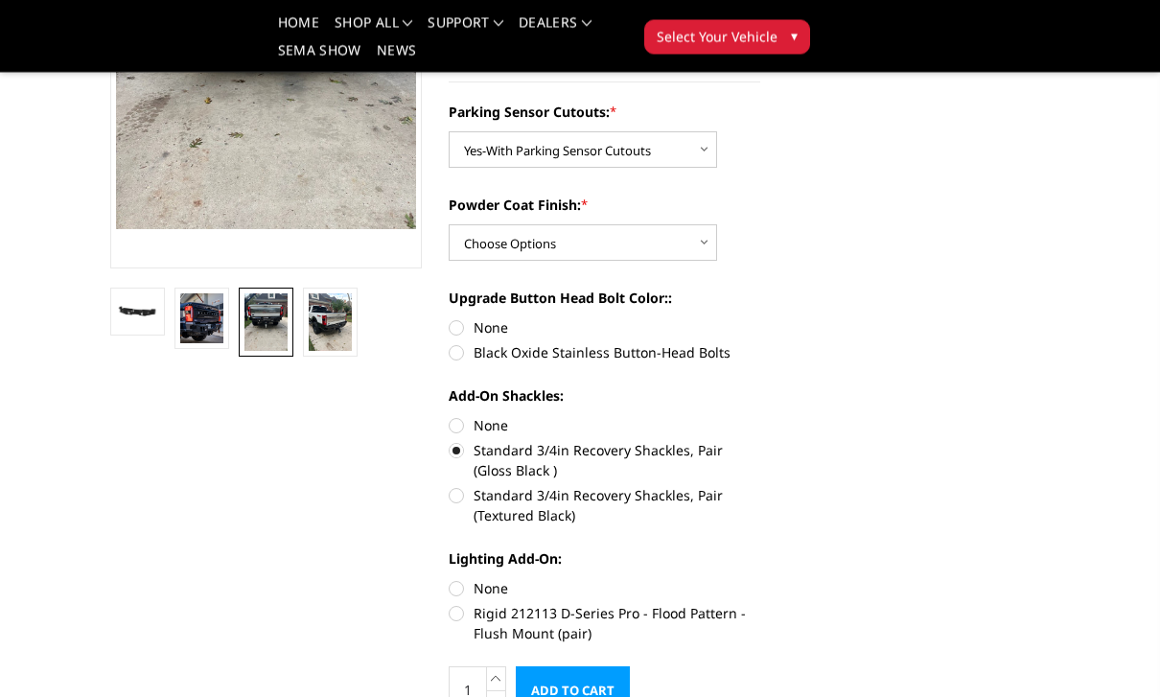
click at [454, 625] on label "Rigid 212113 D-Series Pro - Flood Pattern - Flush Mount (pair)" at bounding box center [605, 624] width 312 height 40
click at [760, 580] on input "Rigid 212113 D-Series Pro - Flood Pattern - Flush Mount (pair)" at bounding box center [760, 579] width 1 height 1
radio input "true"
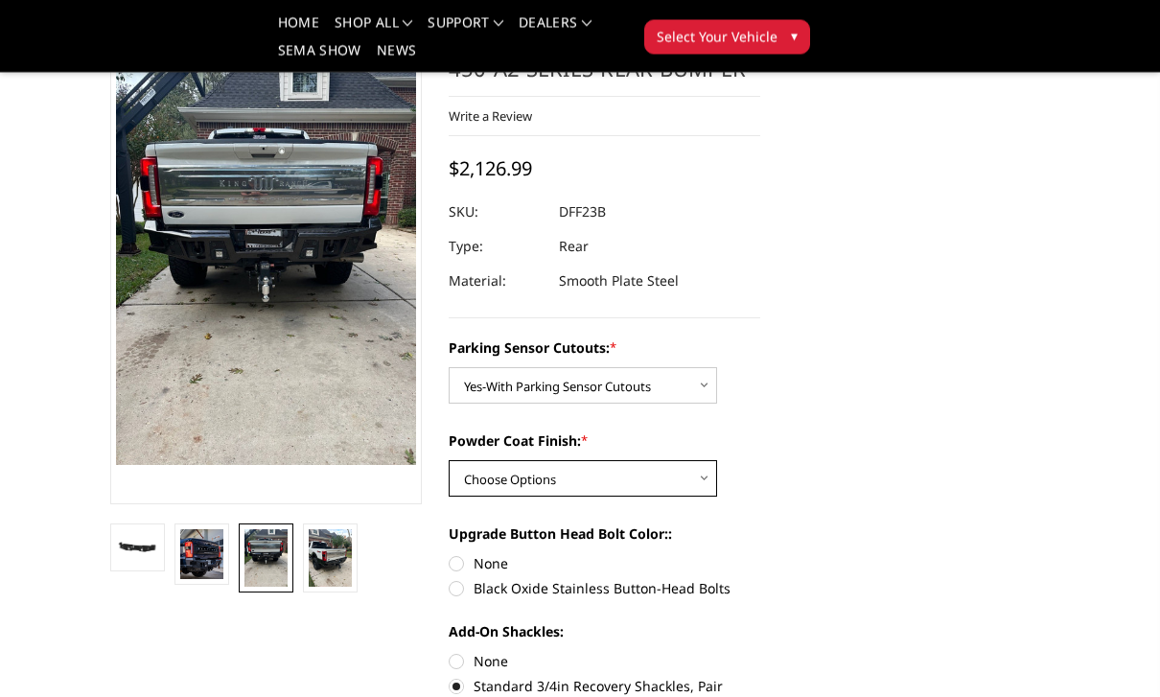
click at [707, 476] on select "Choose Options Bare Metal Textured Black Powder Coat" at bounding box center [583, 479] width 268 height 36
select select "2438"
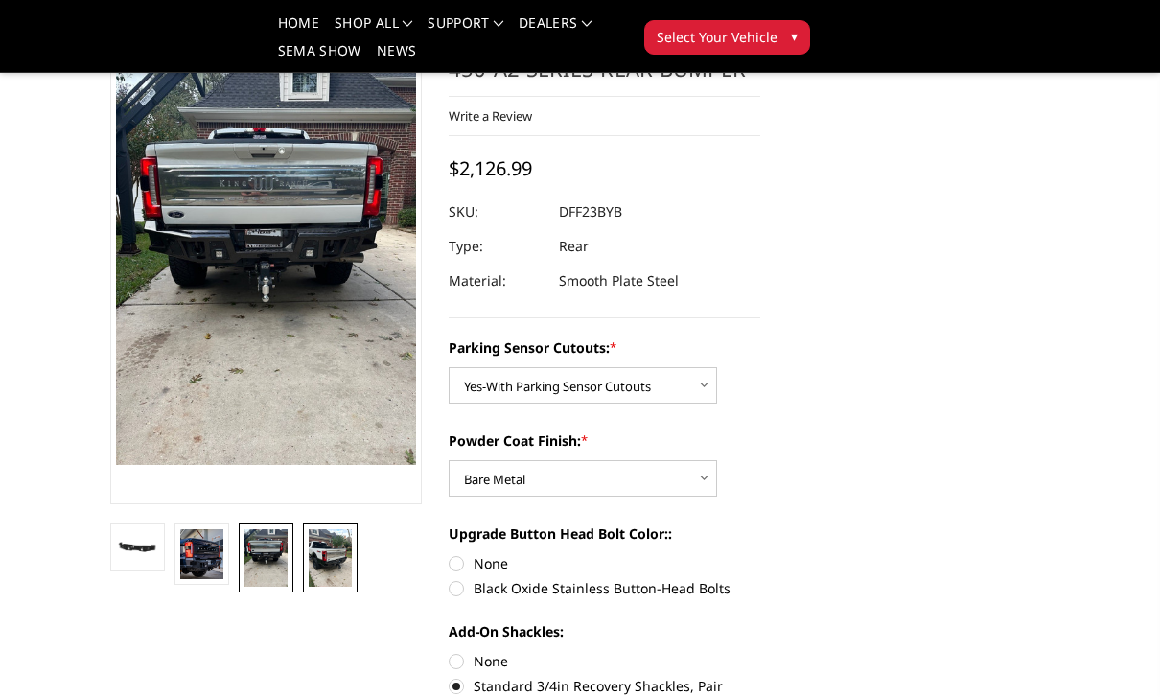
click at [335, 560] on img at bounding box center [330, 558] width 43 height 58
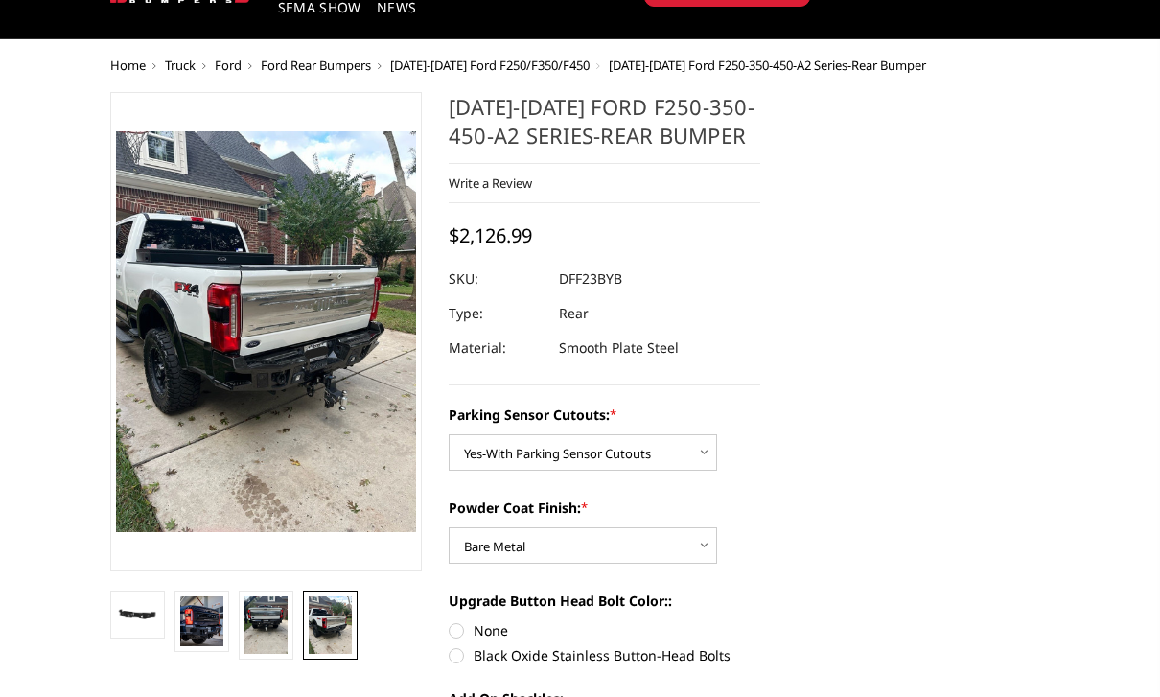
scroll to position [99, 0]
click at [270, 627] on img at bounding box center [265, 625] width 43 height 58
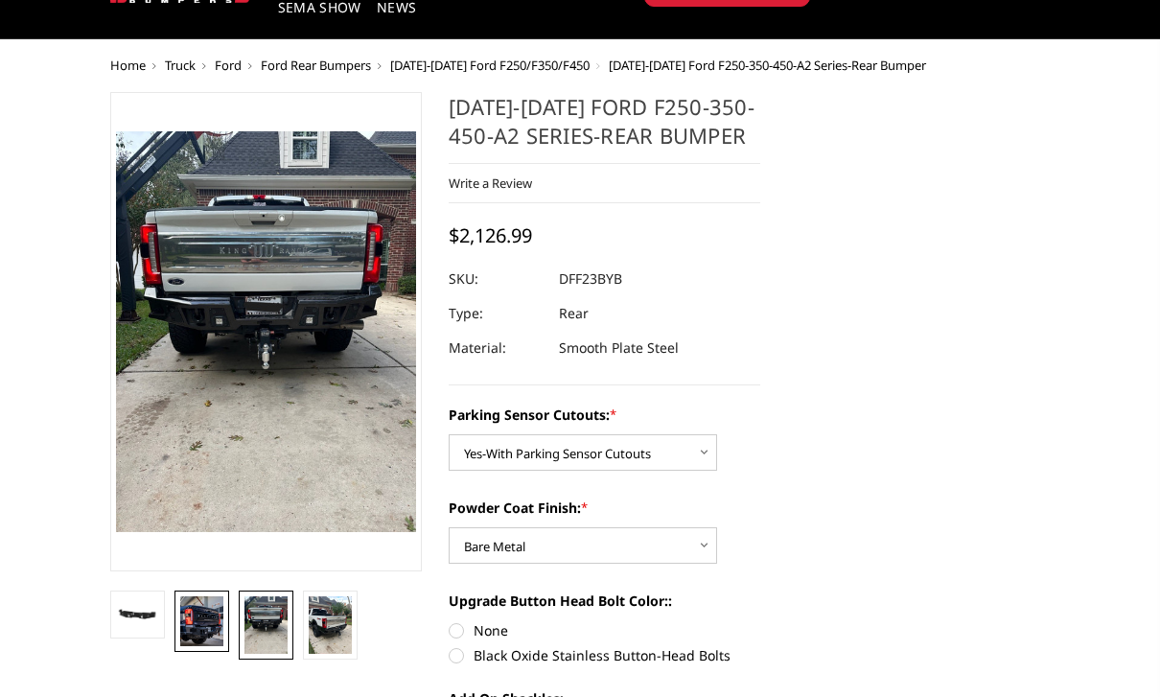
click at [206, 617] on img at bounding box center [201, 621] width 43 height 50
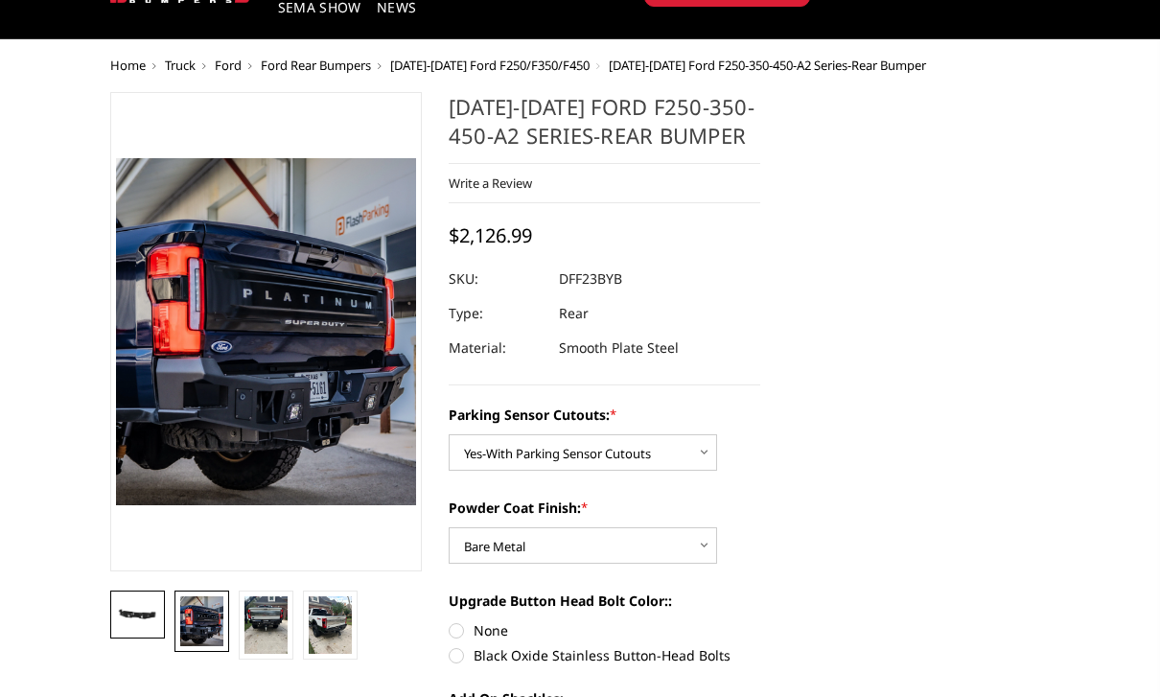
click at [142, 616] on img at bounding box center [137, 614] width 43 height 24
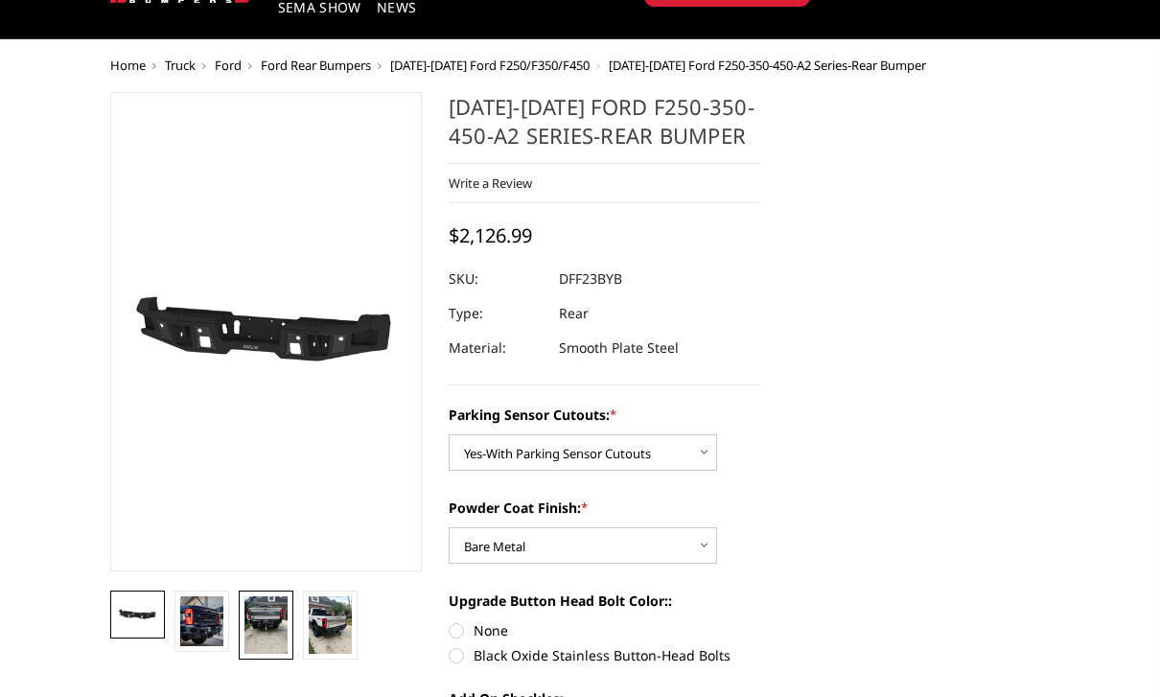
click at [267, 619] on img at bounding box center [265, 625] width 43 height 58
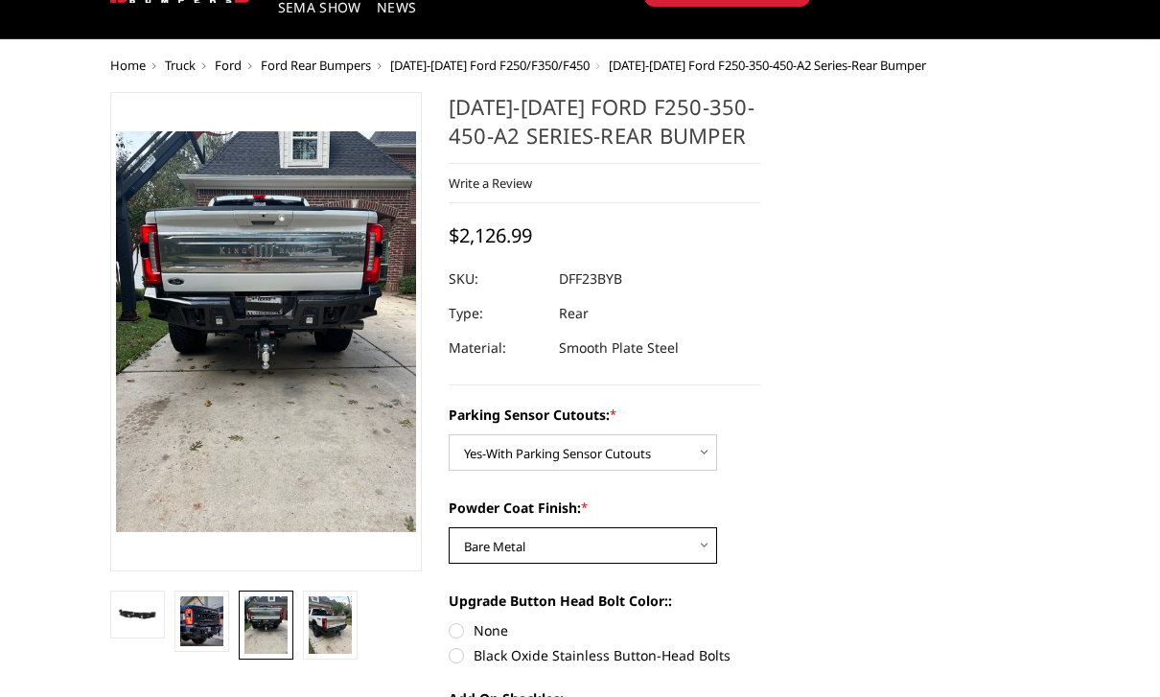
click at [713, 548] on select "Choose Options Bare Metal Textured Black Powder Coat" at bounding box center [583, 545] width 268 height 36
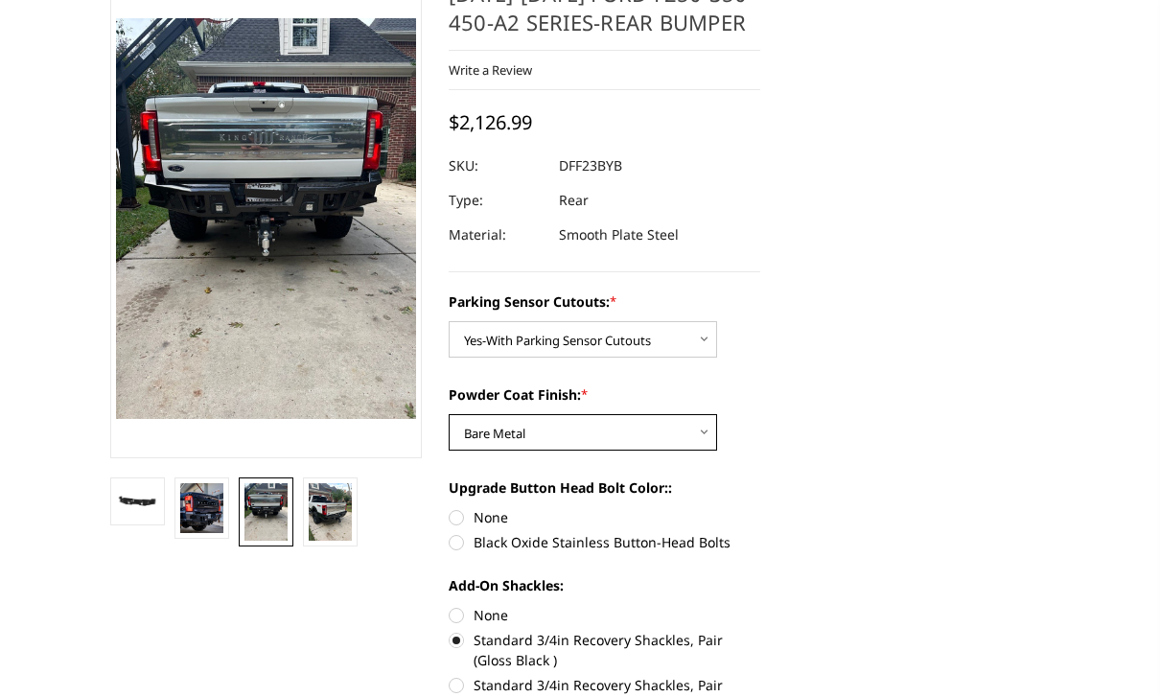
scroll to position [159, 0]
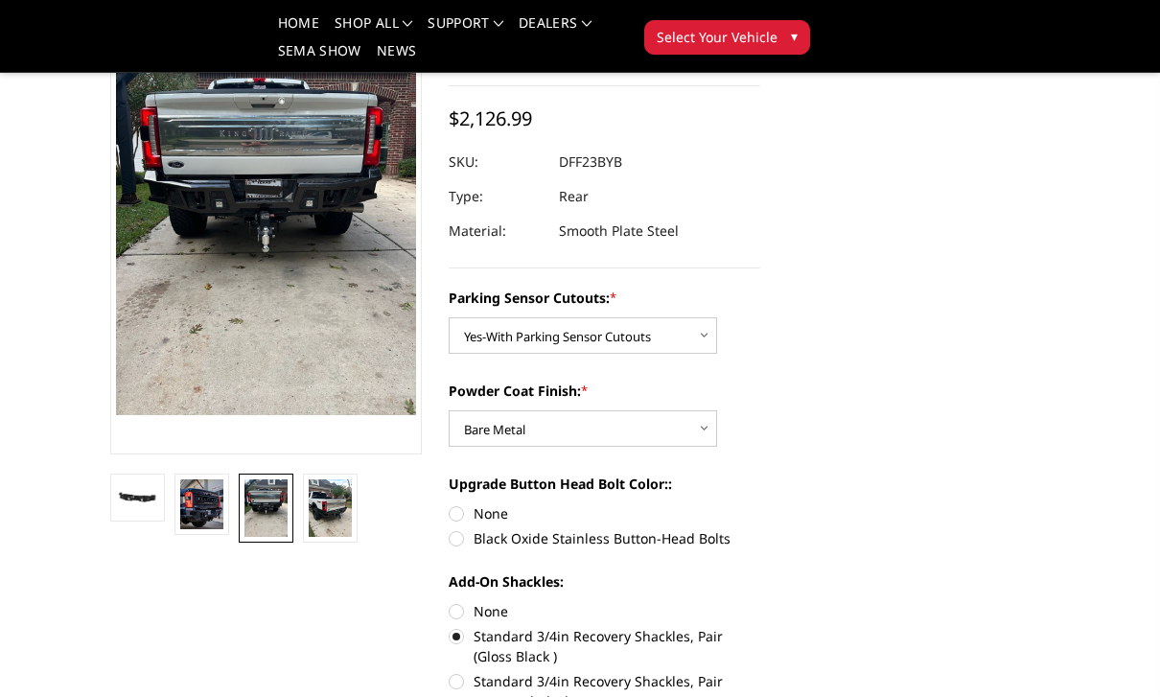
click at [466, 538] on label "Black Oxide Stainless Button-Head Bolts" at bounding box center [605, 538] width 312 height 20
click at [760, 504] on input "Black Oxide Stainless Button-Head Bolts" at bounding box center [760, 503] width 1 height 1
radio input "true"
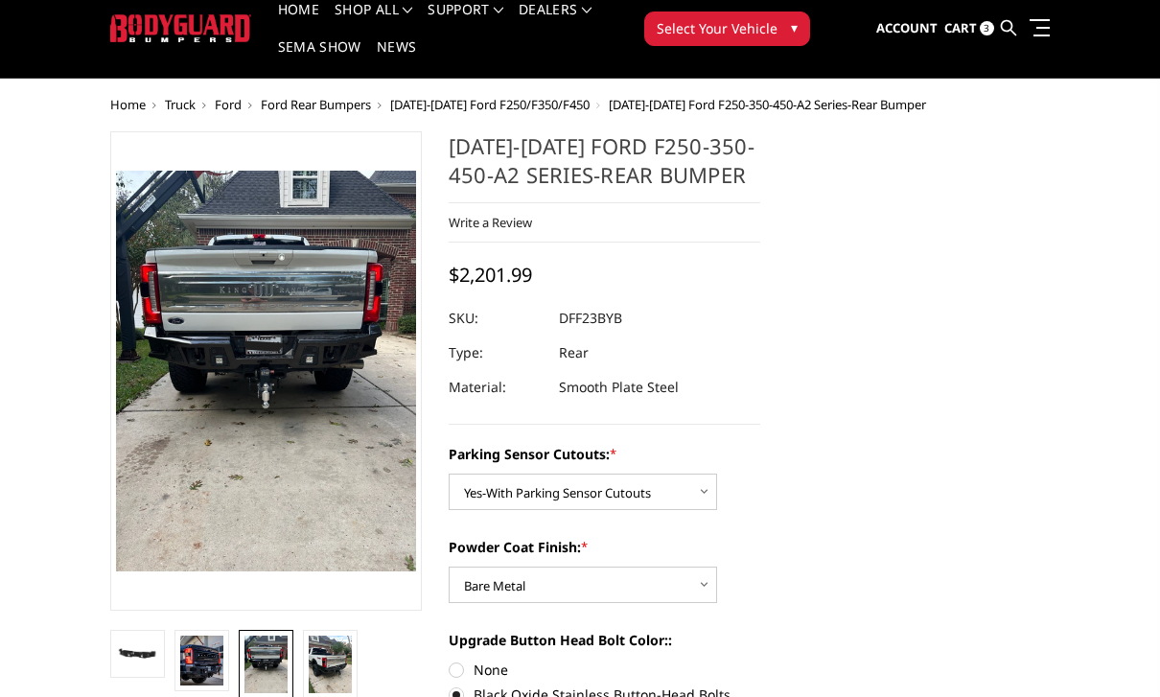
scroll to position [0, 0]
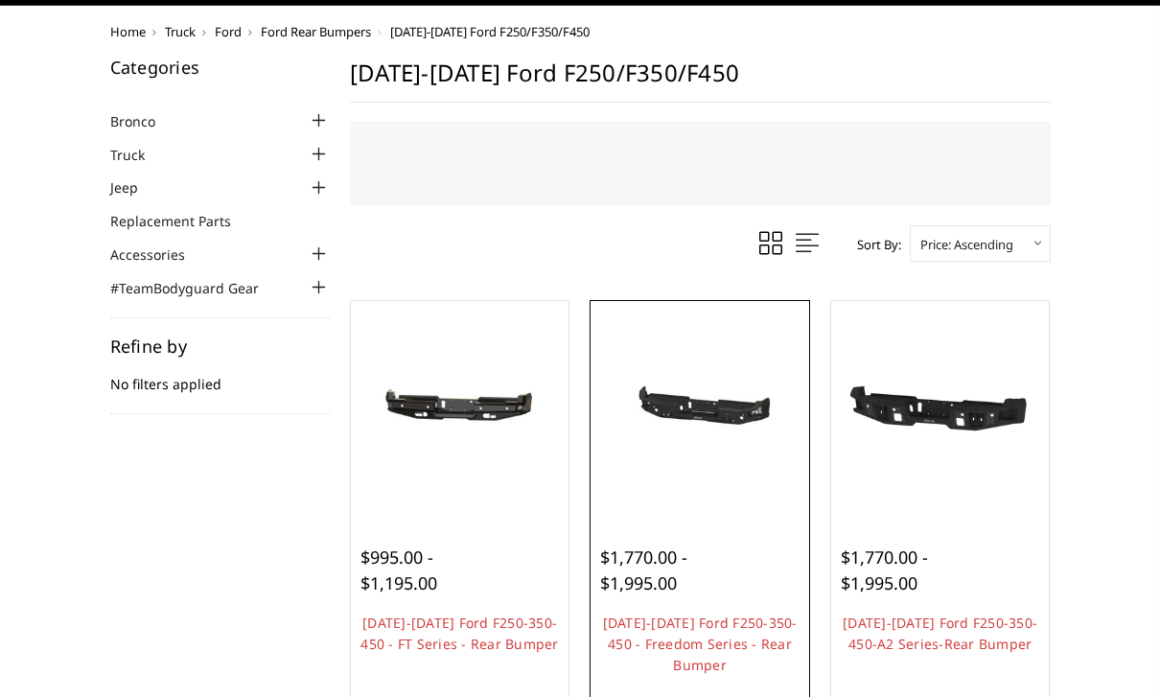
click at [719, 454] on img at bounding box center [699, 410] width 209 height 99
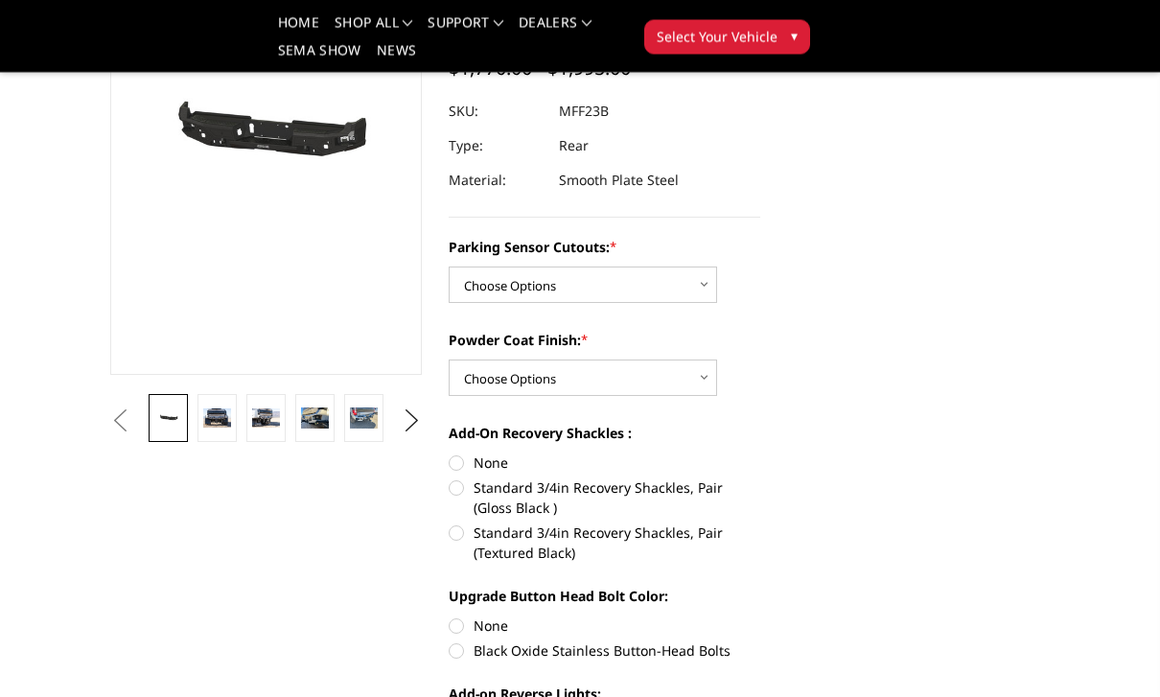
scroll to position [239, 0]
click at [213, 413] on img at bounding box center [217, 417] width 28 height 18
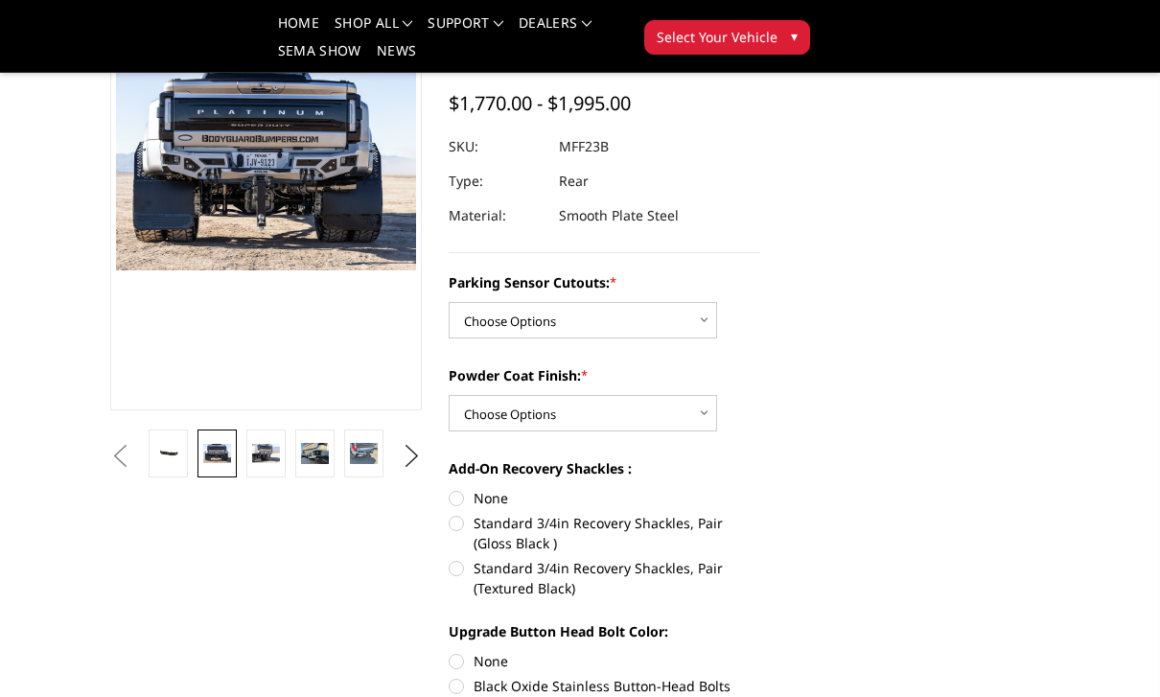
scroll to position [189, 0]
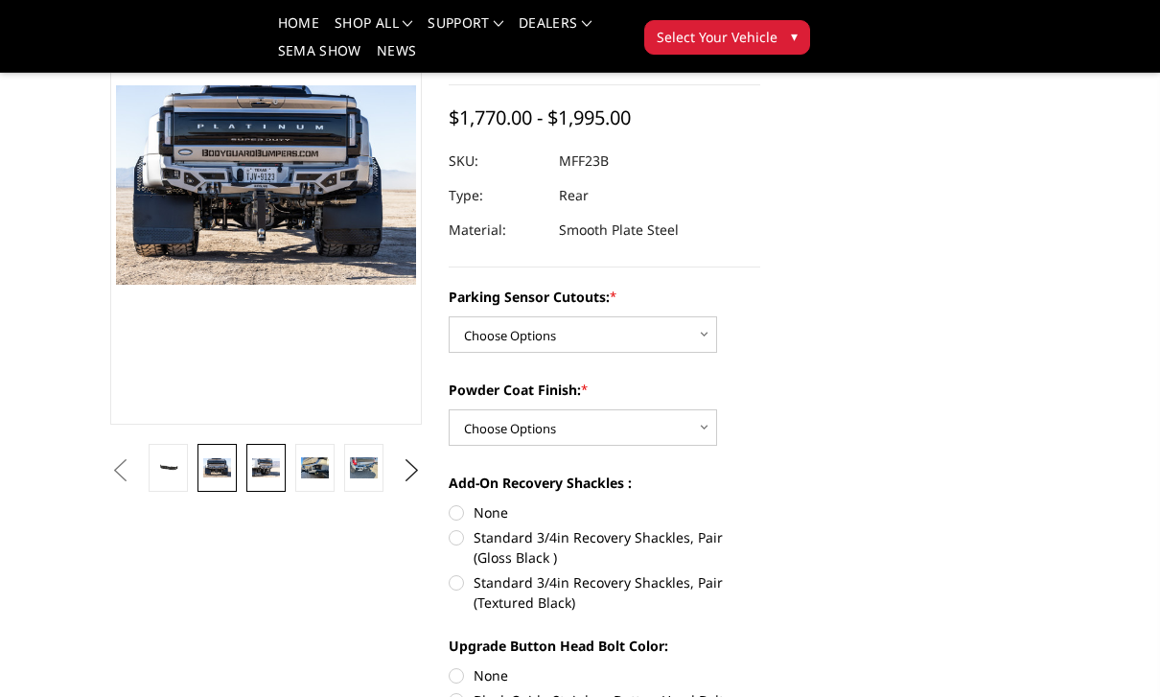
click at [266, 466] on img at bounding box center [266, 467] width 28 height 18
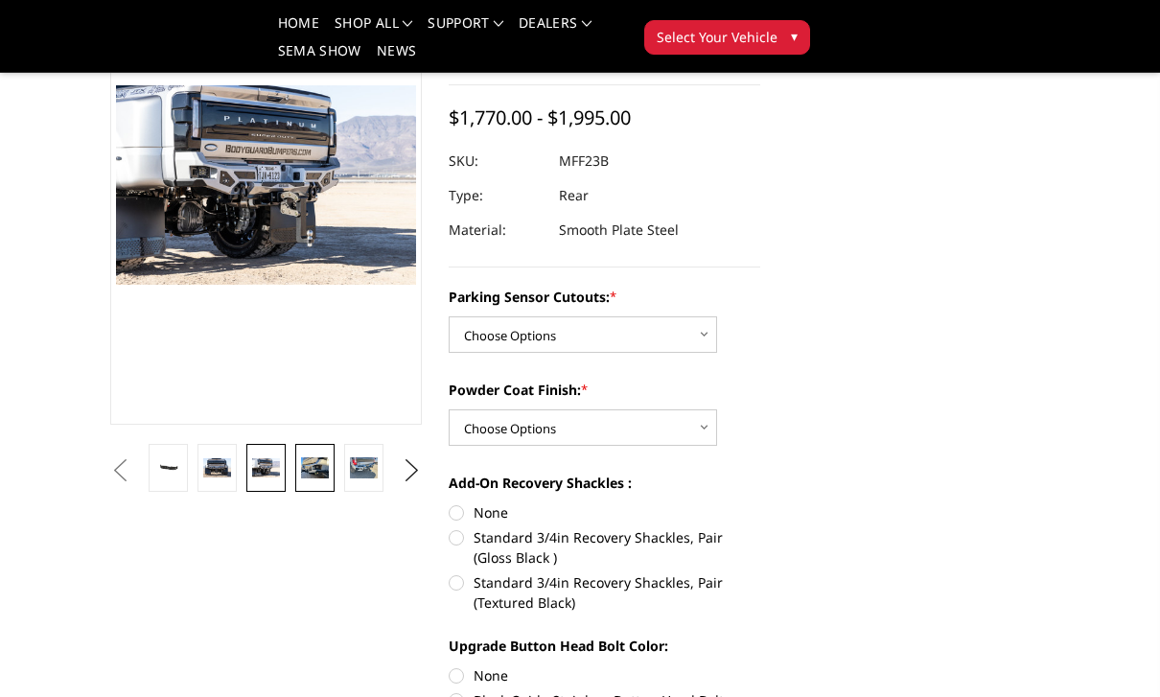
click at [314, 462] on img at bounding box center [315, 467] width 28 height 21
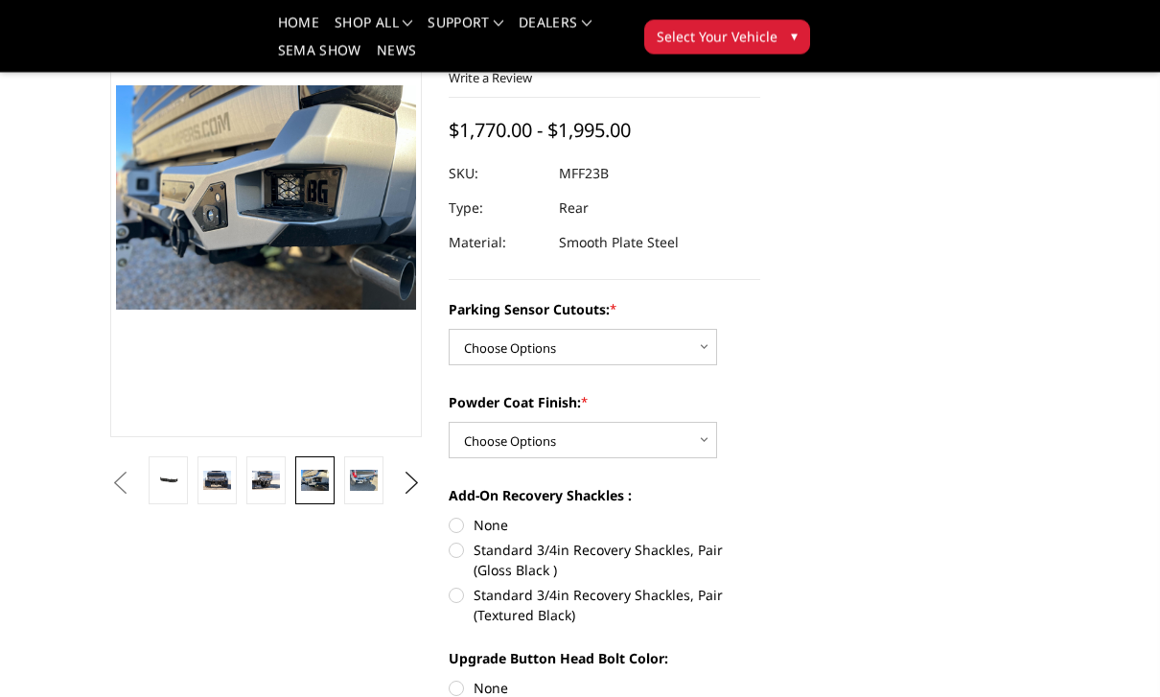
scroll to position [139, 0]
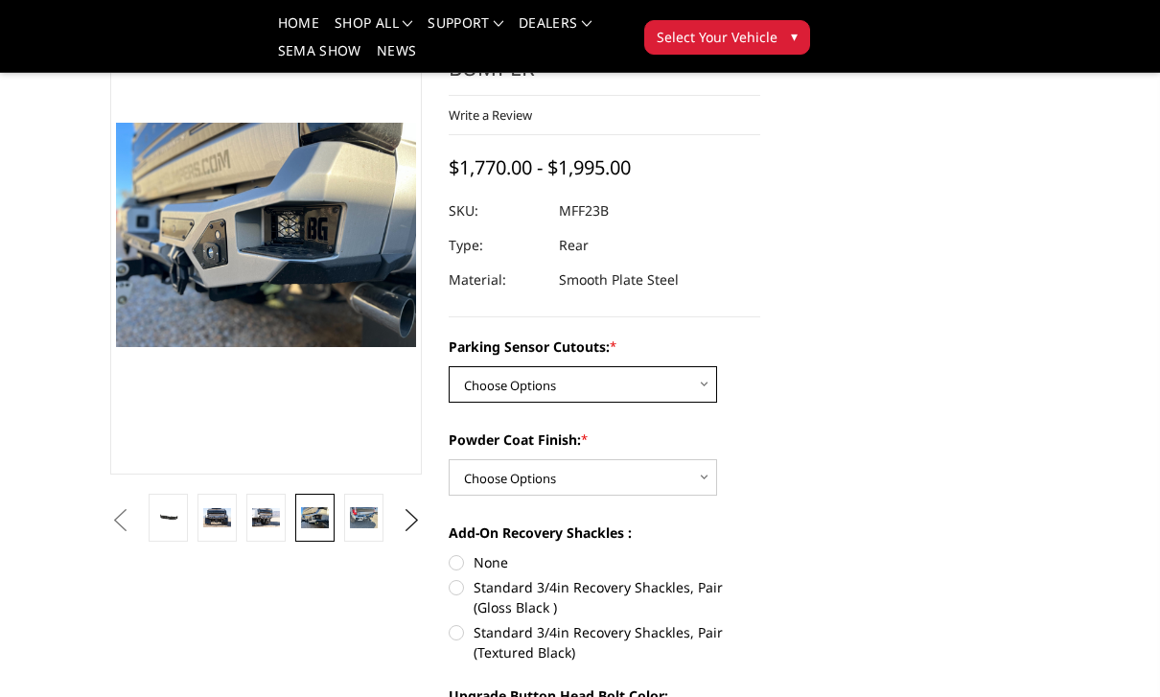
click at [708, 395] on select "Choose Options No - Without Parking Sensor Cutouts Yes - With Parking Sensor Cu…" at bounding box center [583, 384] width 268 height 36
select select "2559"
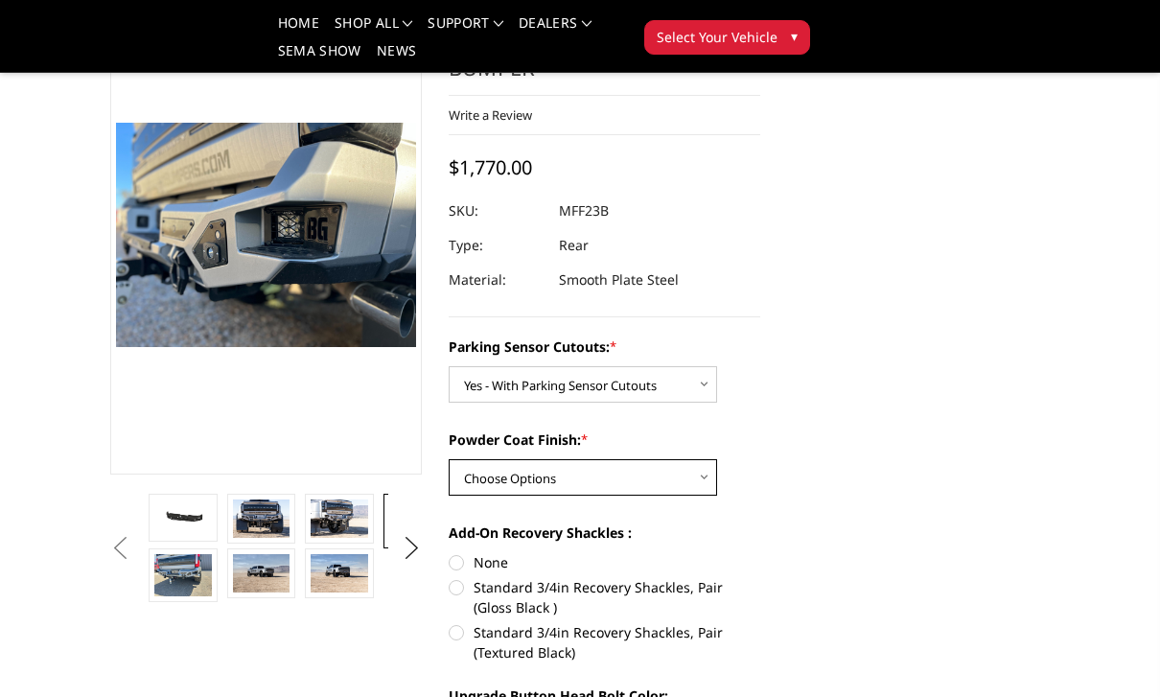
click at [715, 478] on select "Choose Options Bare Metal Textured Black Powder Coat" at bounding box center [583, 477] width 268 height 36
select select "2560"
click at [465, 590] on label "Standard 3/4in Recovery Shackles, Pair (Gloss Black )" at bounding box center [605, 597] width 312 height 40
click at [760, 553] on input "Standard 3/4in Recovery Shackles, Pair (Gloss Black )" at bounding box center [760, 552] width 1 height 1
radio input "true"
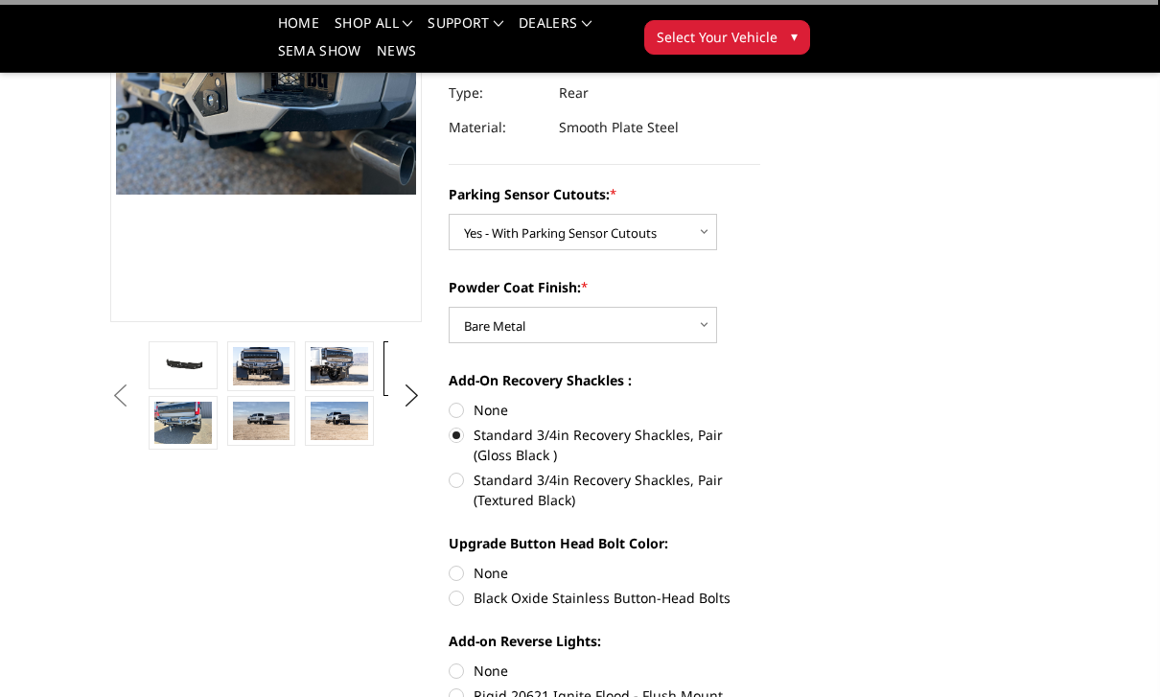
scroll to position [305, 0]
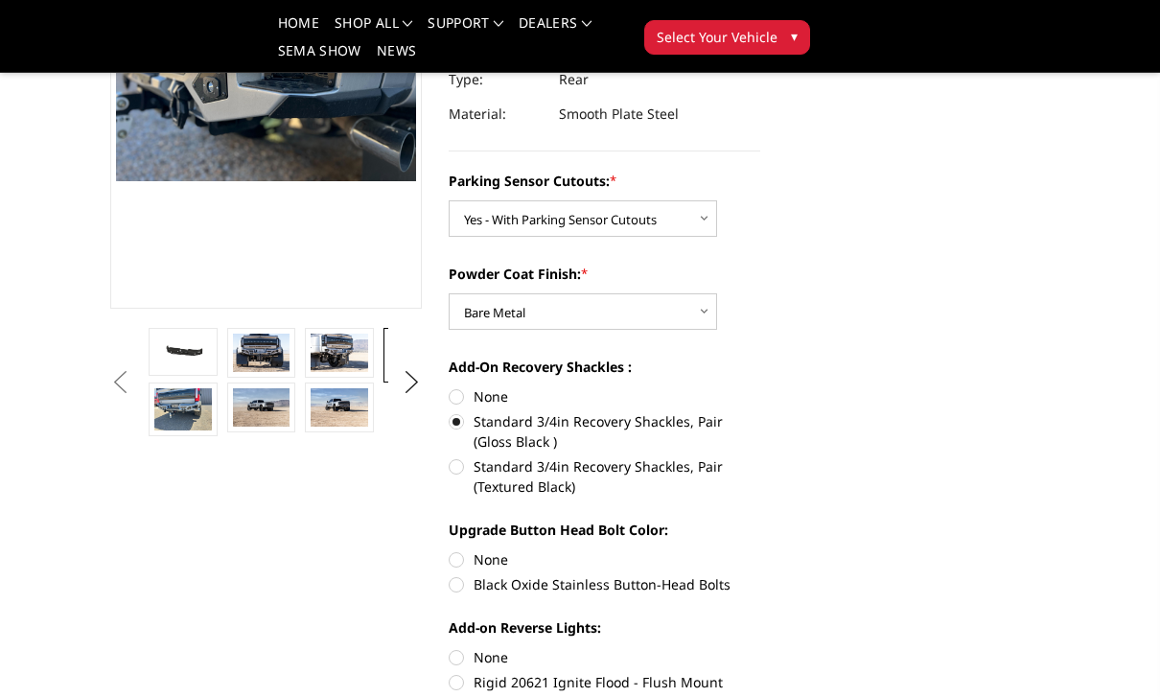
click at [463, 584] on label "Black Oxide Stainless Button-Head Bolts" at bounding box center [605, 584] width 312 height 20
click at [760, 550] on input "Black Oxide Stainless Button-Head Bolts" at bounding box center [760, 549] width 1 height 1
radio input "true"
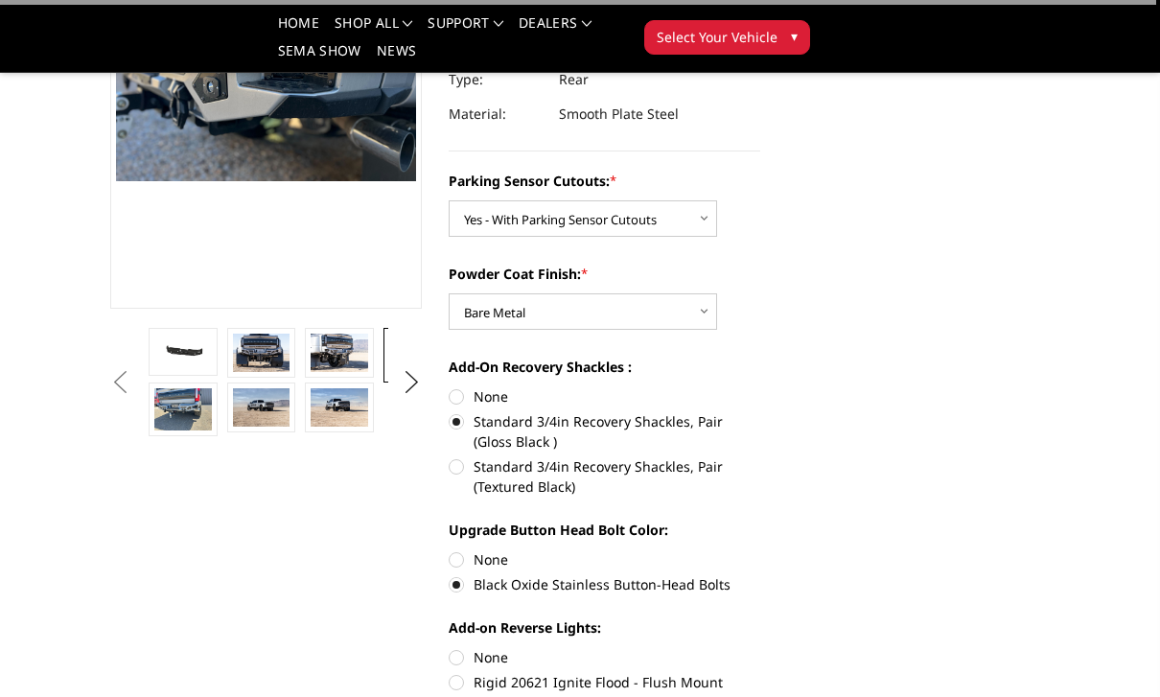
click at [462, 687] on label "Rigid 20621 Ignite Flood - Flush Mount (pair)" at bounding box center [605, 692] width 312 height 40
click at [760, 648] on input "Rigid 20621 Ignite Flood - Flush Mount (pair)" at bounding box center [760, 647] width 1 height 1
radio input "true"
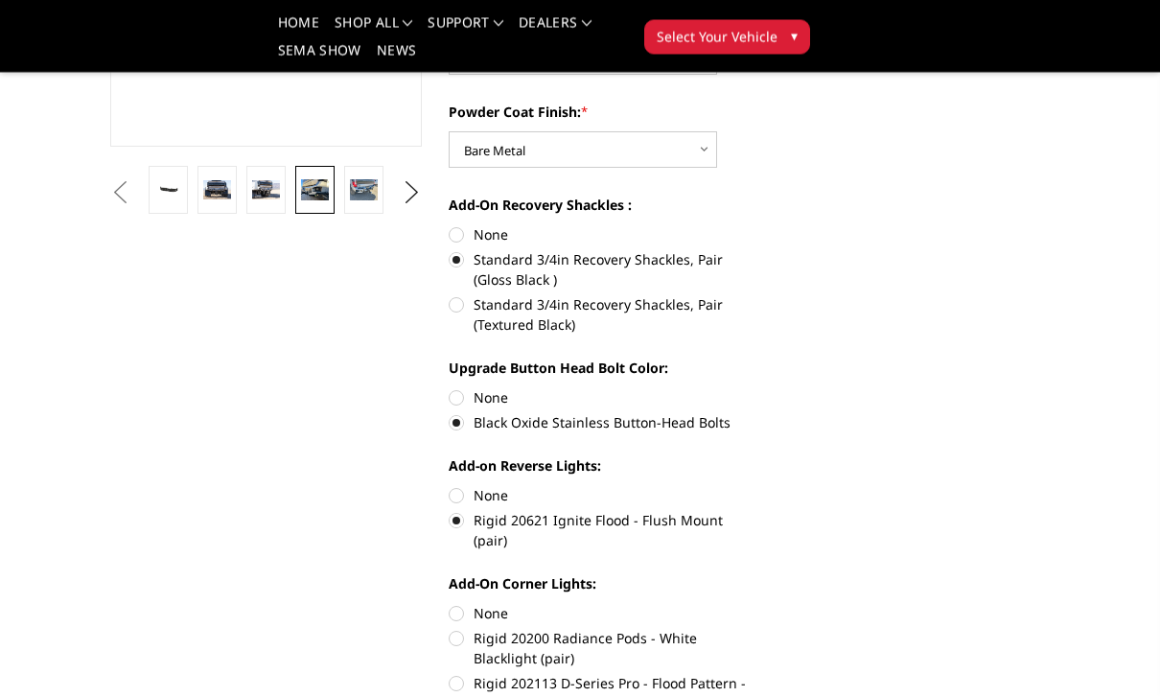
scroll to position [467, 0]
click at [452, 674] on label "Rigid 202113 D-Series Pro - Flood Pattern - Surface Mount (pair)" at bounding box center [605, 693] width 312 height 40
click at [760, 629] on input "Rigid 202113 D-Series Pro - Flood Pattern - Surface Mount (pair)" at bounding box center [760, 628] width 1 height 1
radio input "true"
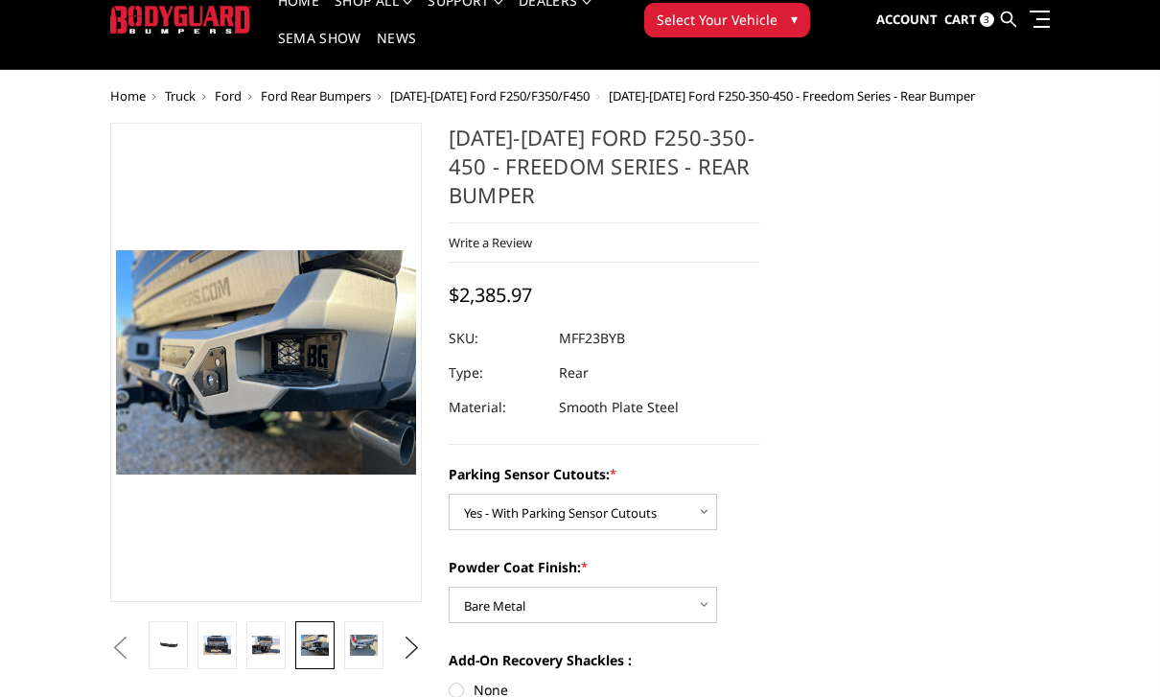
scroll to position [65, 0]
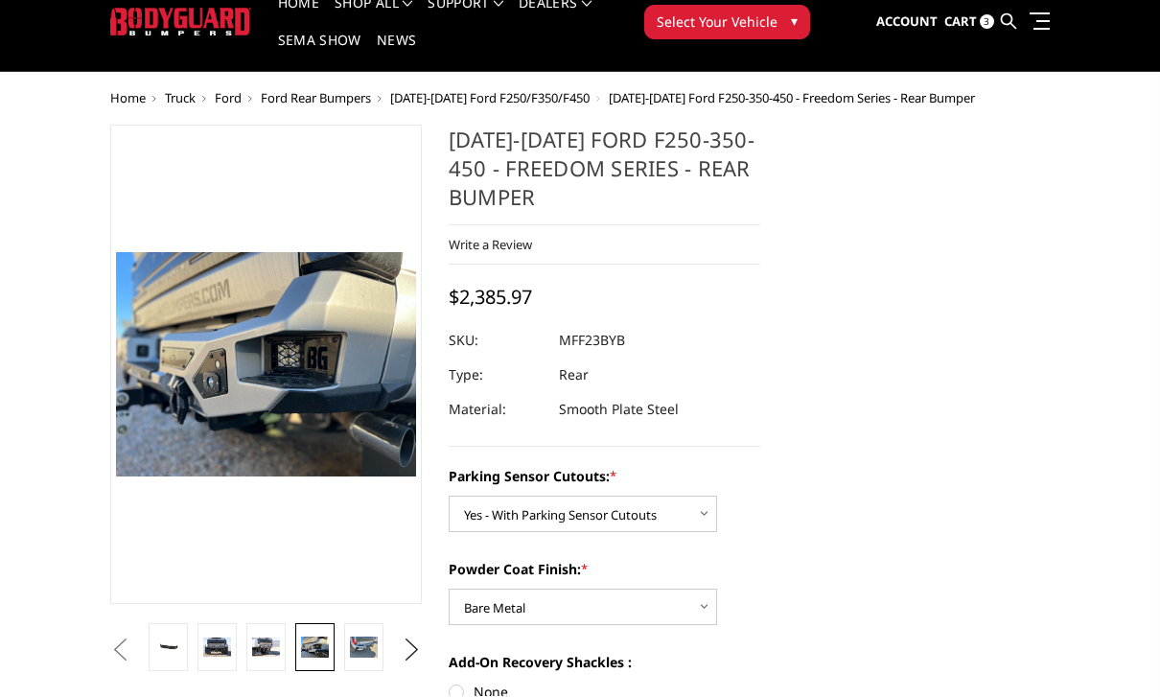
click at [125, 645] on button "Previous" at bounding box center [119, 651] width 29 height 29
